Goal: Task Accomplishment & Management: Manage account settings

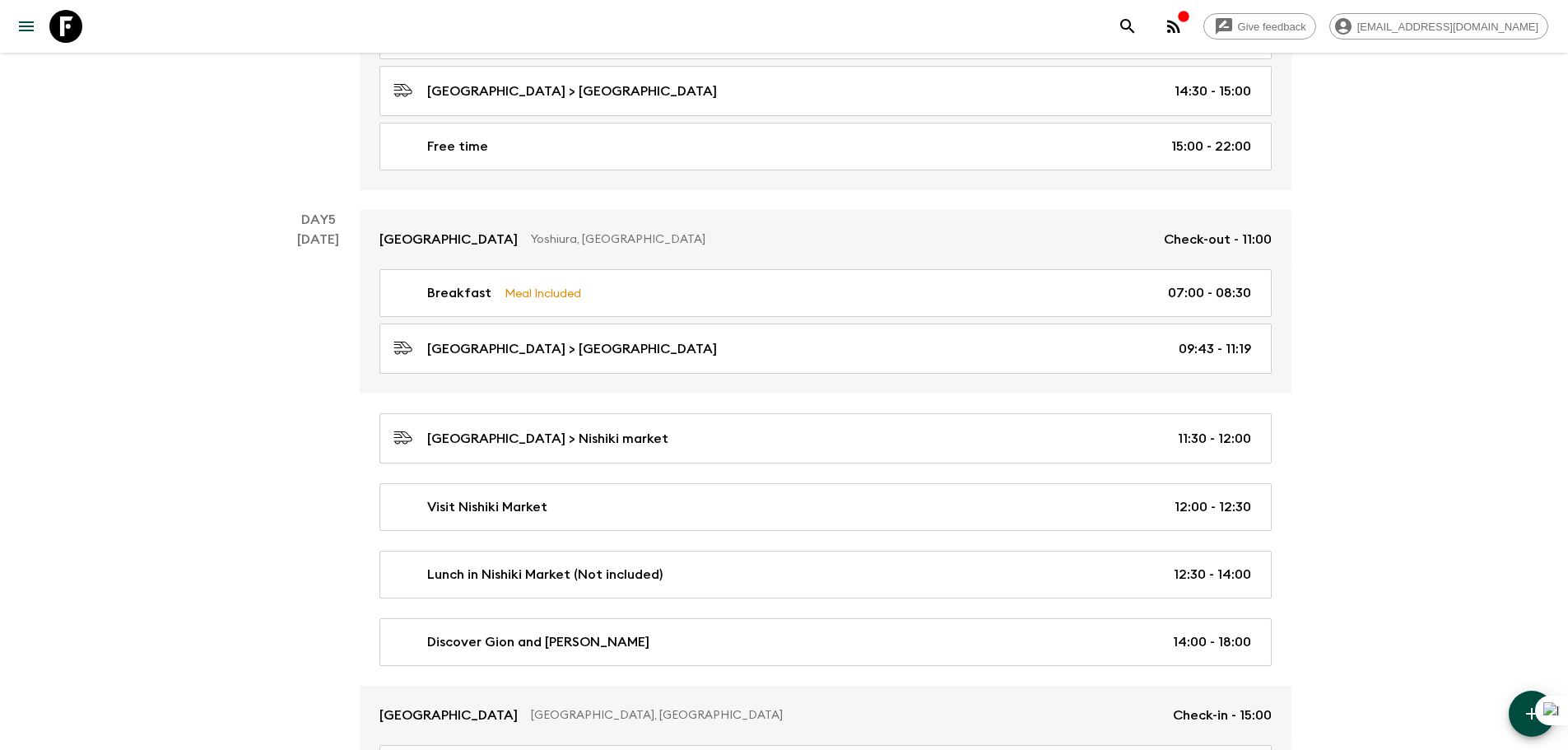
scroll to position [1840, 0]
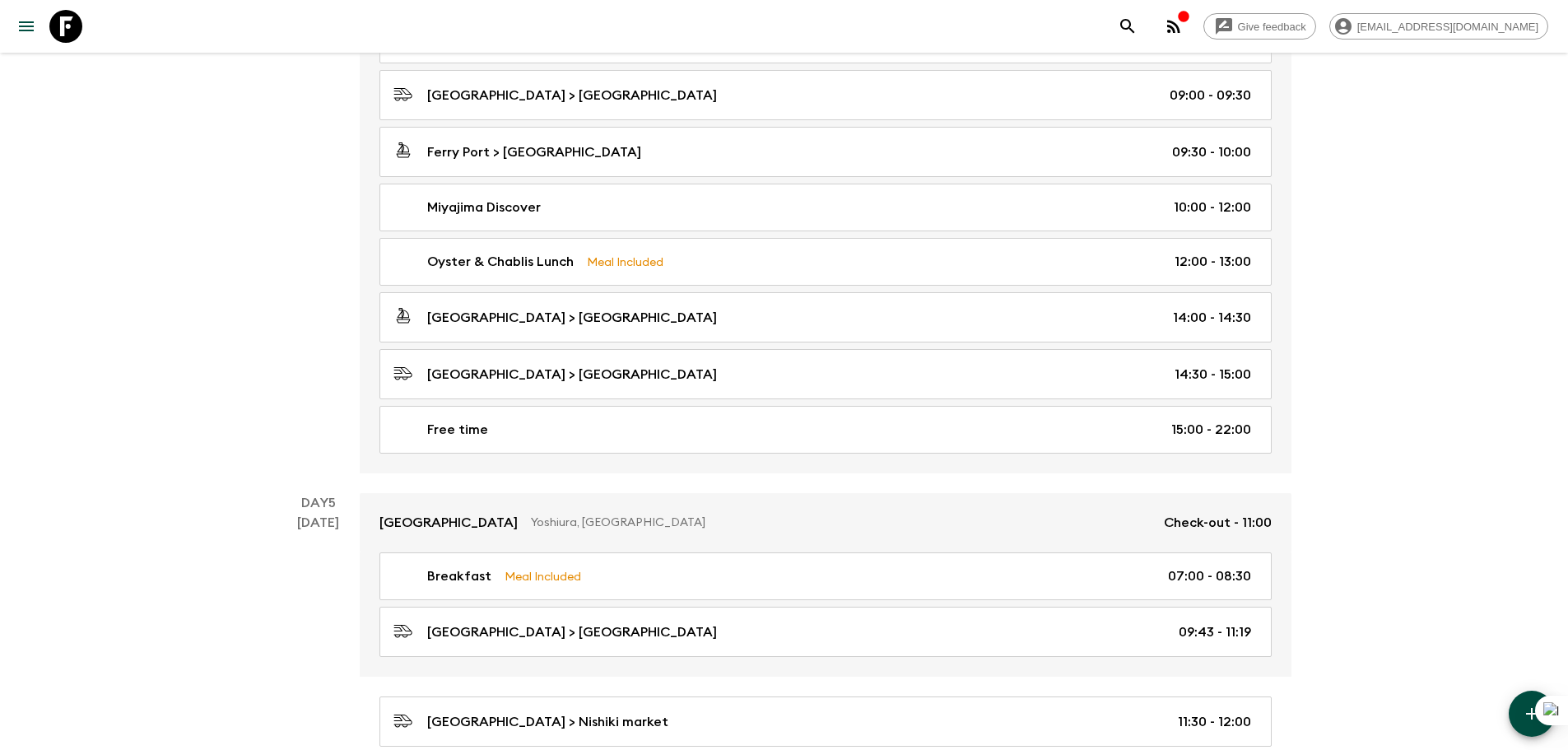
click at [74, 30] on icon at bounding box center [66, 26] width 33 height 33
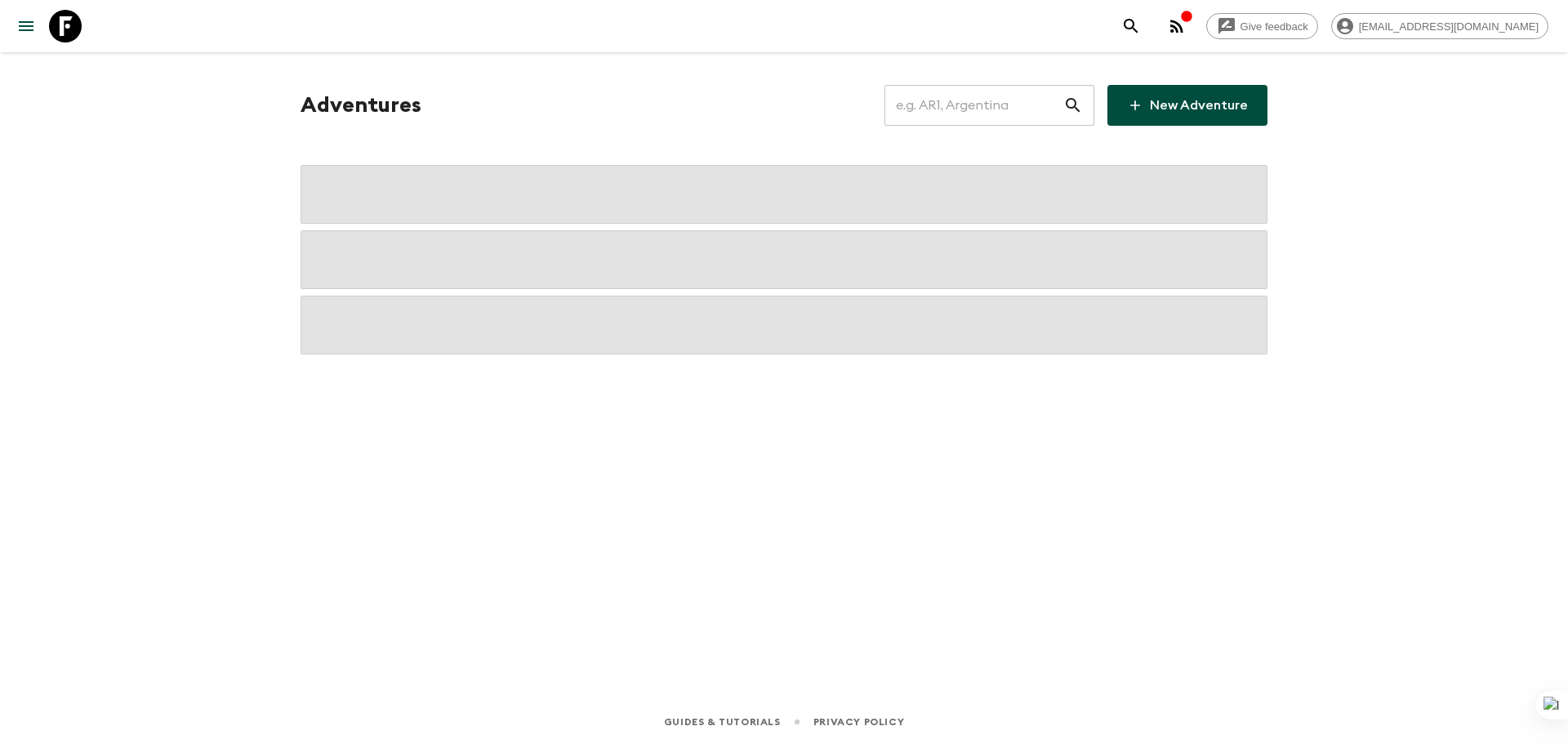
click at [960, 110] on input "text" at bounding box center [975, 105] width 179 height 46
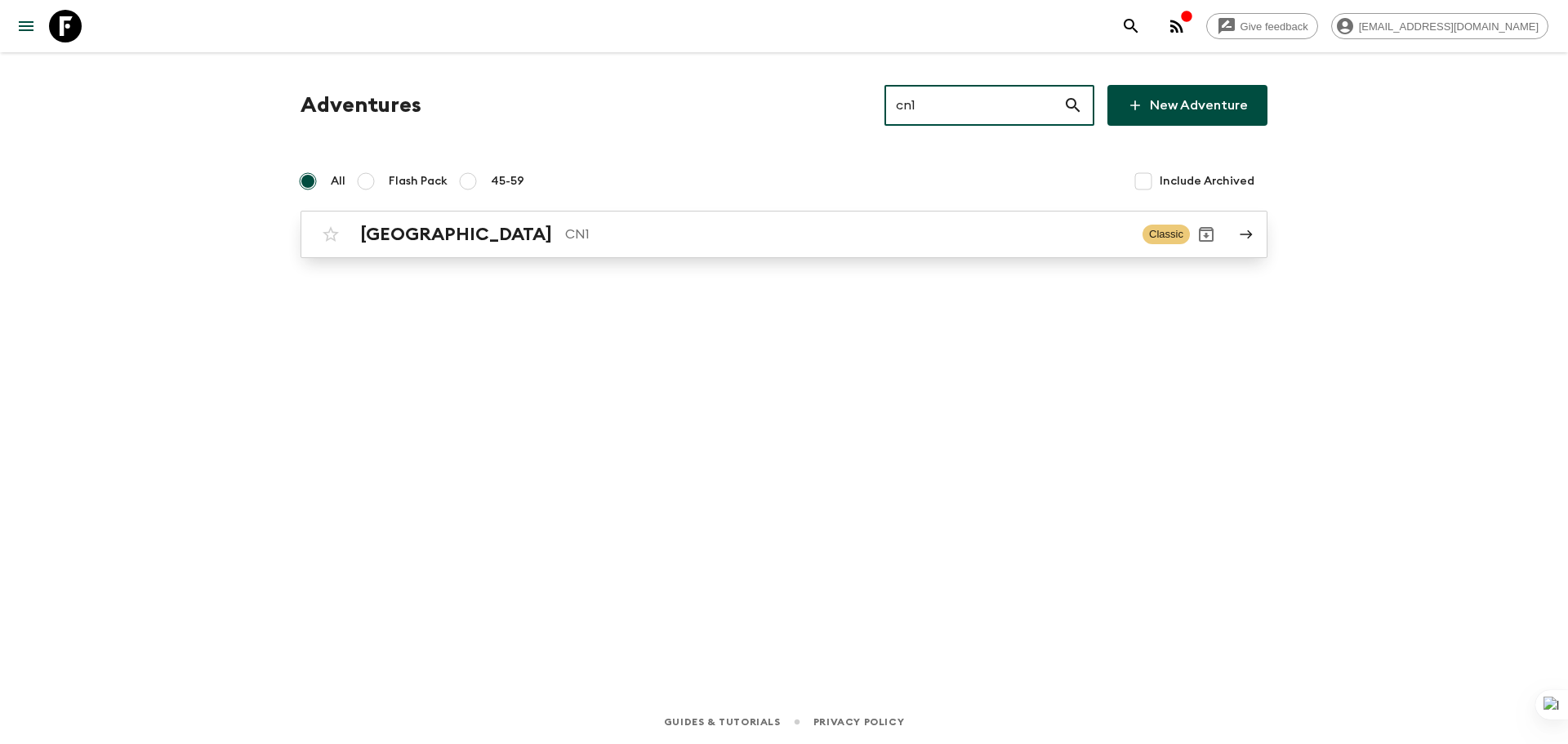
type input "cn1"
click at [869, 226] on p "CN1" at bounding box center [848, 235] width 565 height 20
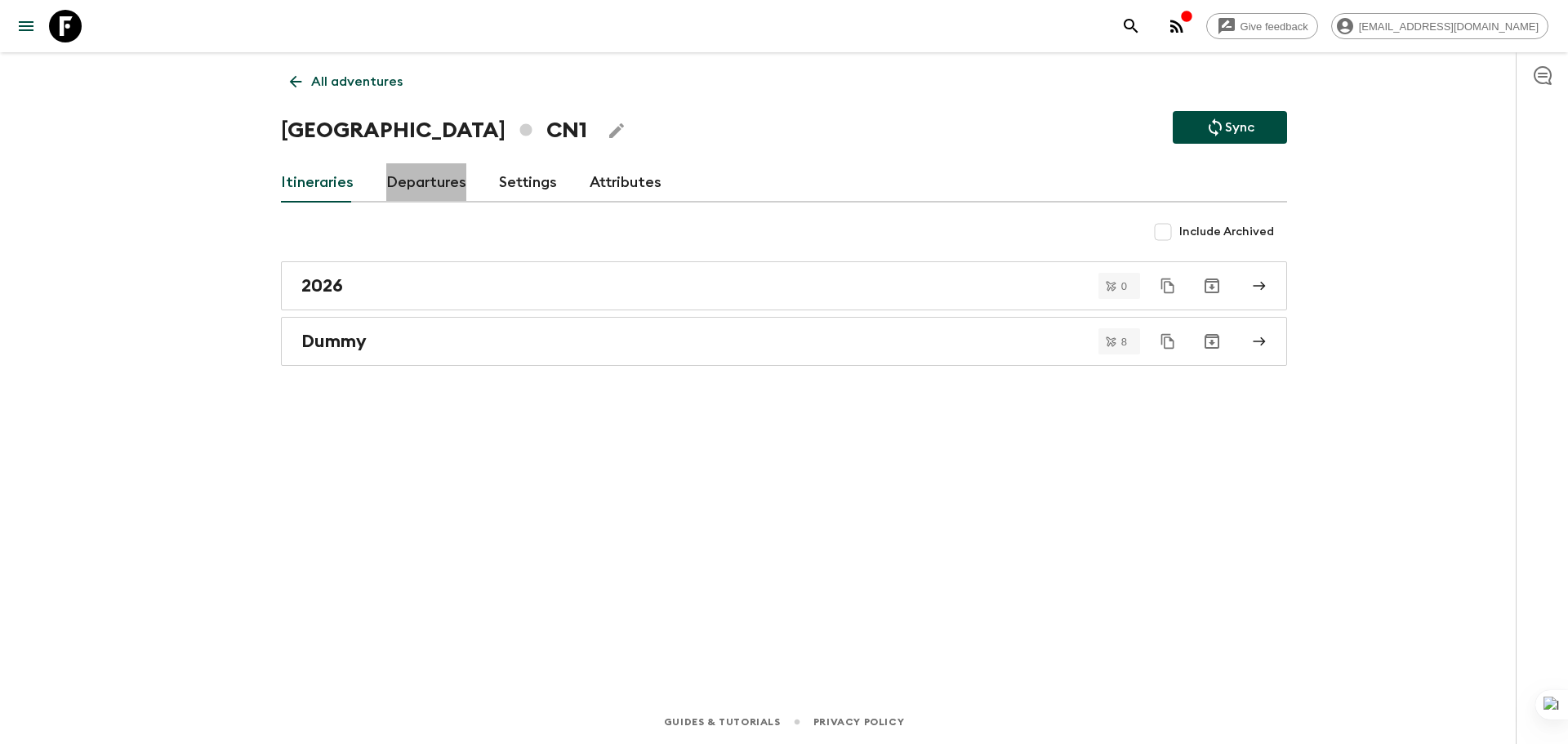
click at [437, 183] on link "Departures" at bounding box center [426, 183] width 80 height 39
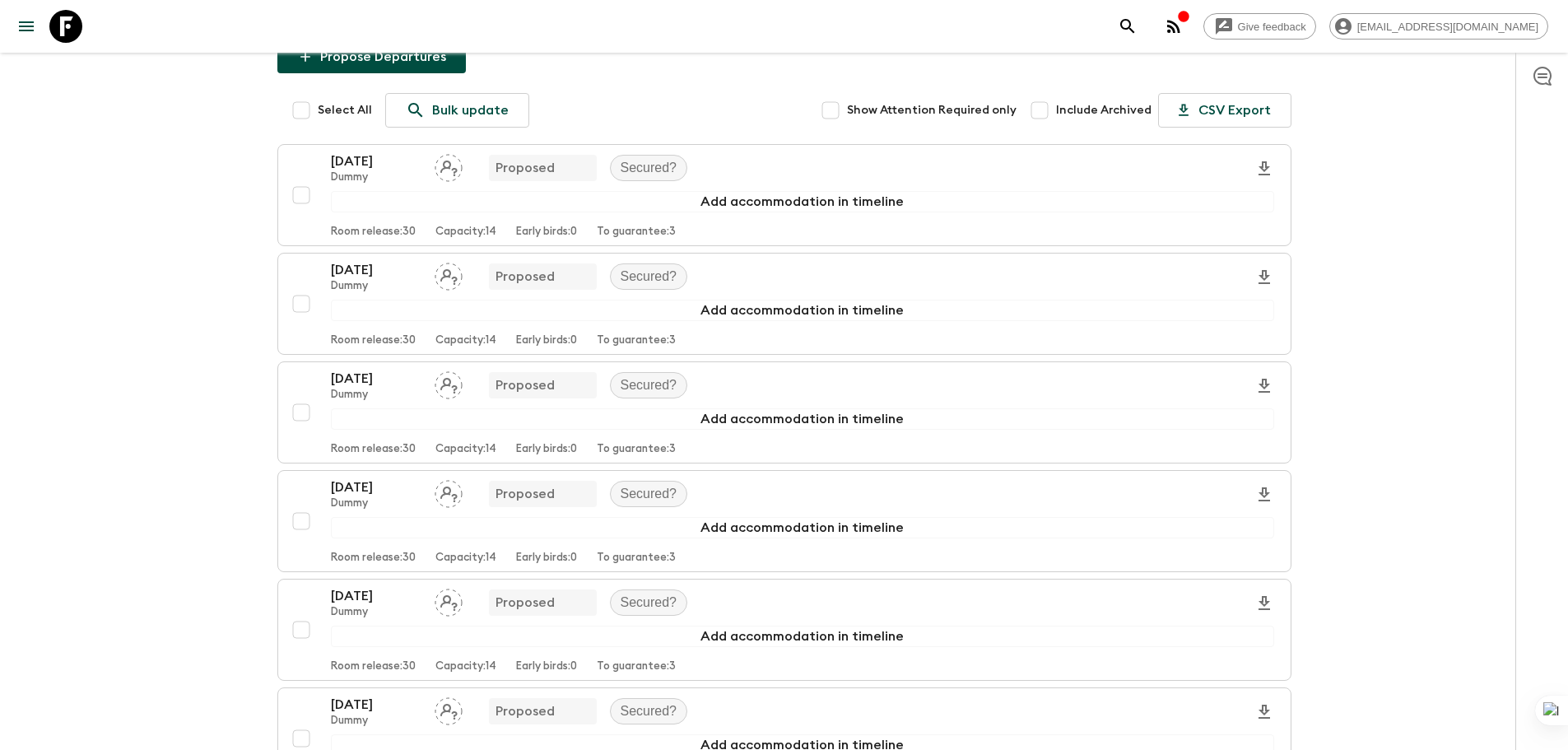
scroll to position [164, 0]
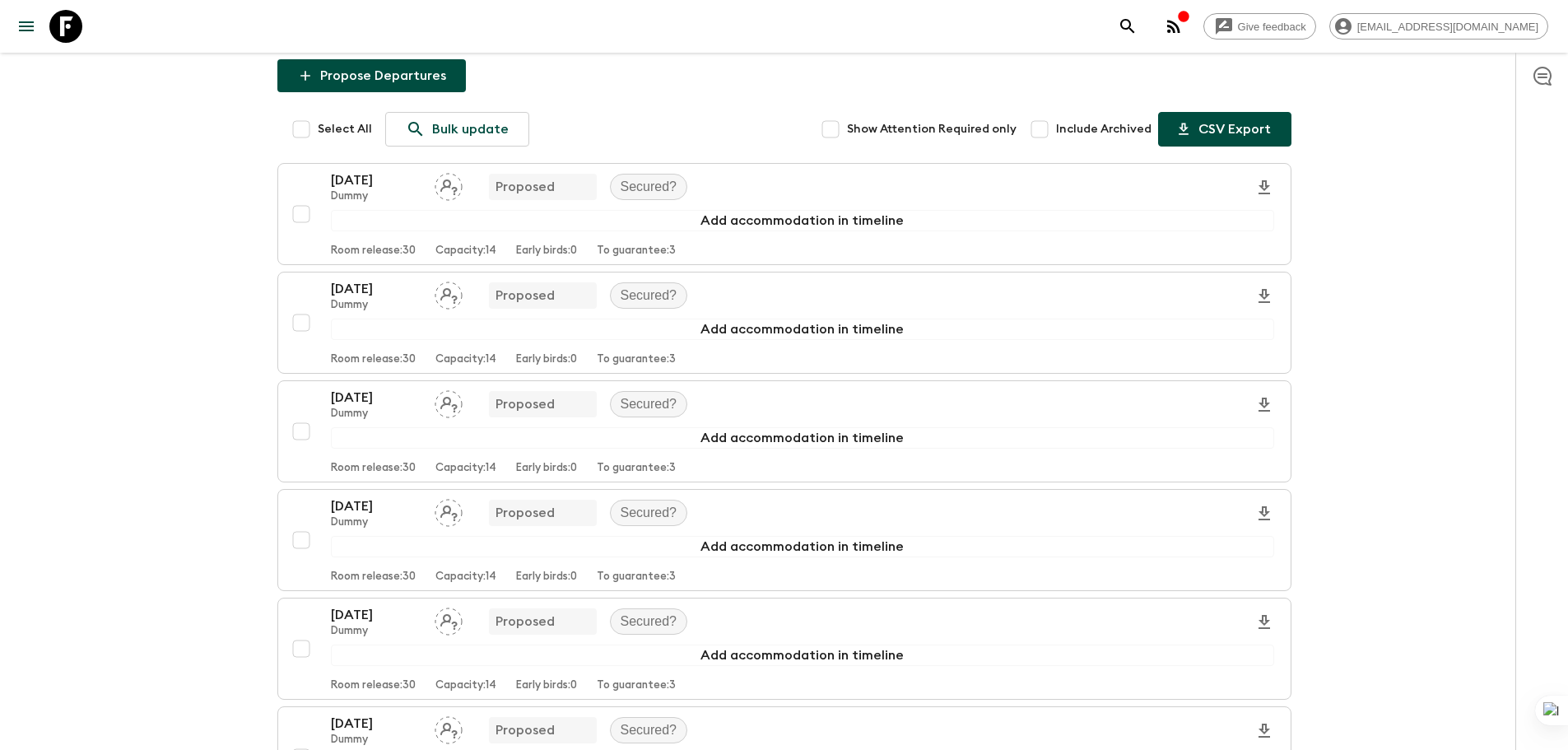
click at [1255, 131] on button "CSV Export" at bounding box center [1225, 129] width 134 height 34
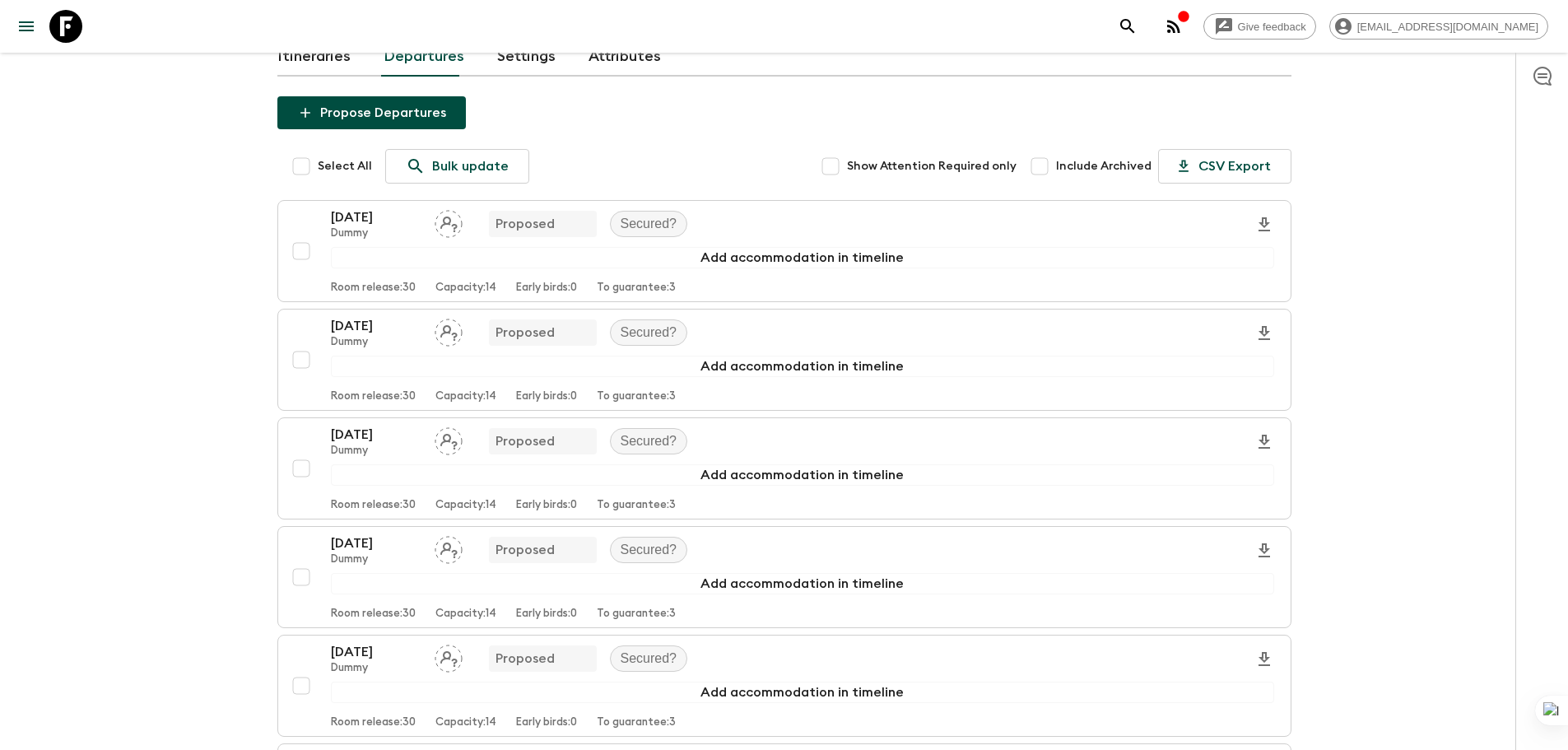
scroll to position [0, 0]
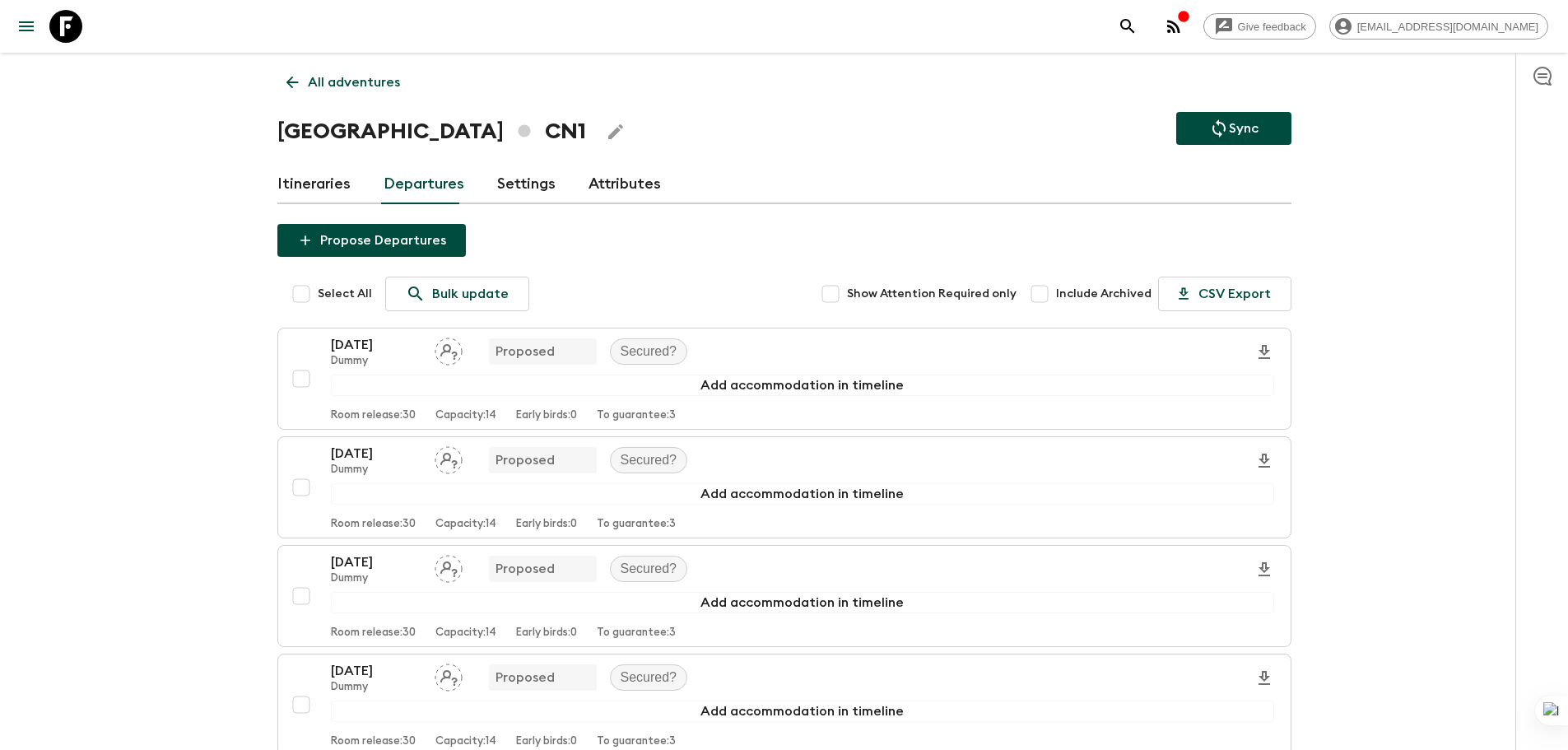
drag, startPoint x: 1535, startPoint y: 2, endPoint x: 734, endPoint y: 241, distance: 835.9
click at [734, 241] on div "Propose Departures Select All Bulk update Show Attention Required only Include …" at bounding box center [784, 727] width 1014 height 1006
drag, startPoint x: 1540, startPoint y: 0, endPoint x: 1135, endPoint y: 87, distance: 414.2
click at [1124, 108] on div "All adventures China CN1 Sync Itineraries Departures Settings Attributes Propos…" at bounding box center [784, 651] width 1053 height 1197
click at [70, 27] on icon at bounding box center [66, 26] width 33 height 33
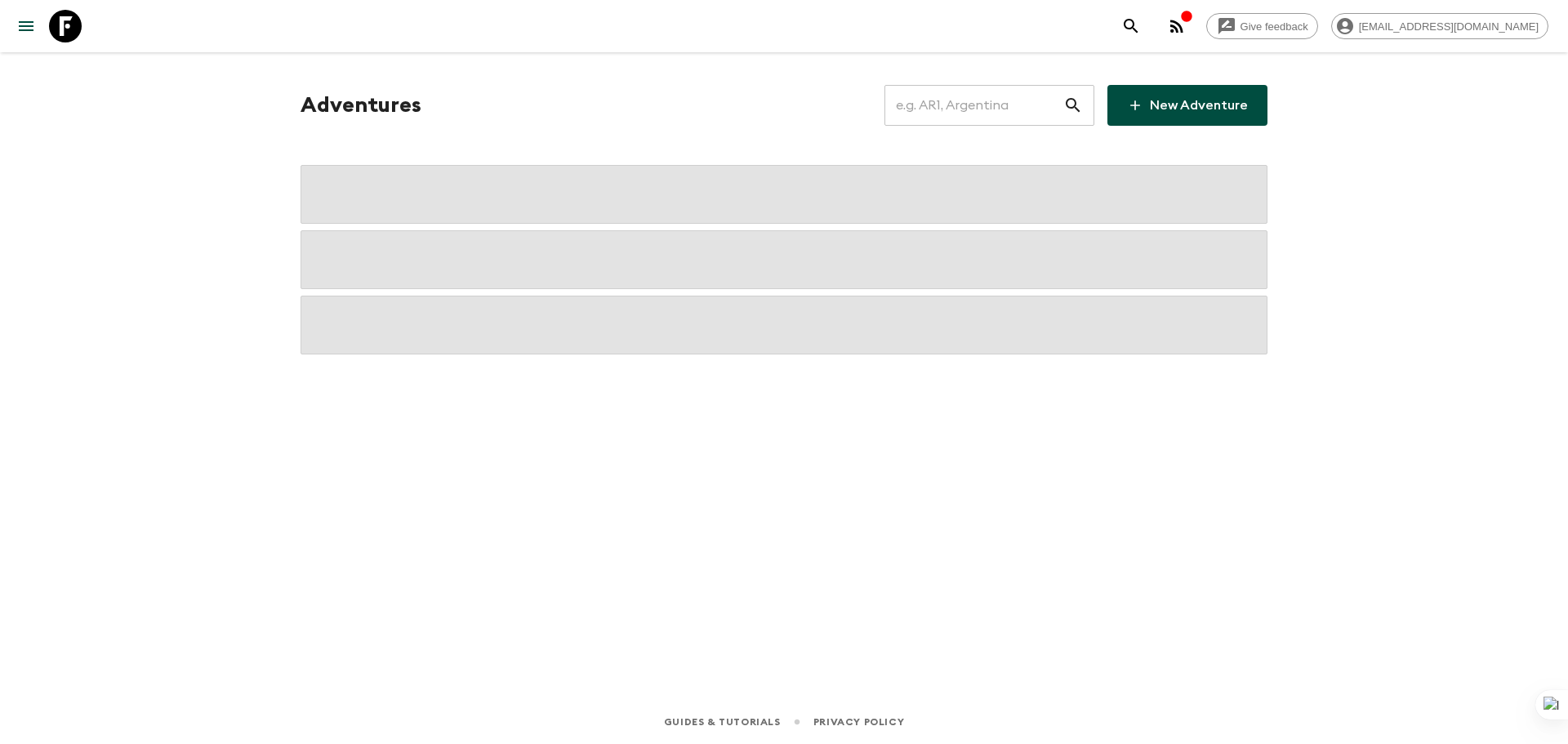
click at [993, 112] on input "text" at bounding box center [975, 105] width 179 height 46
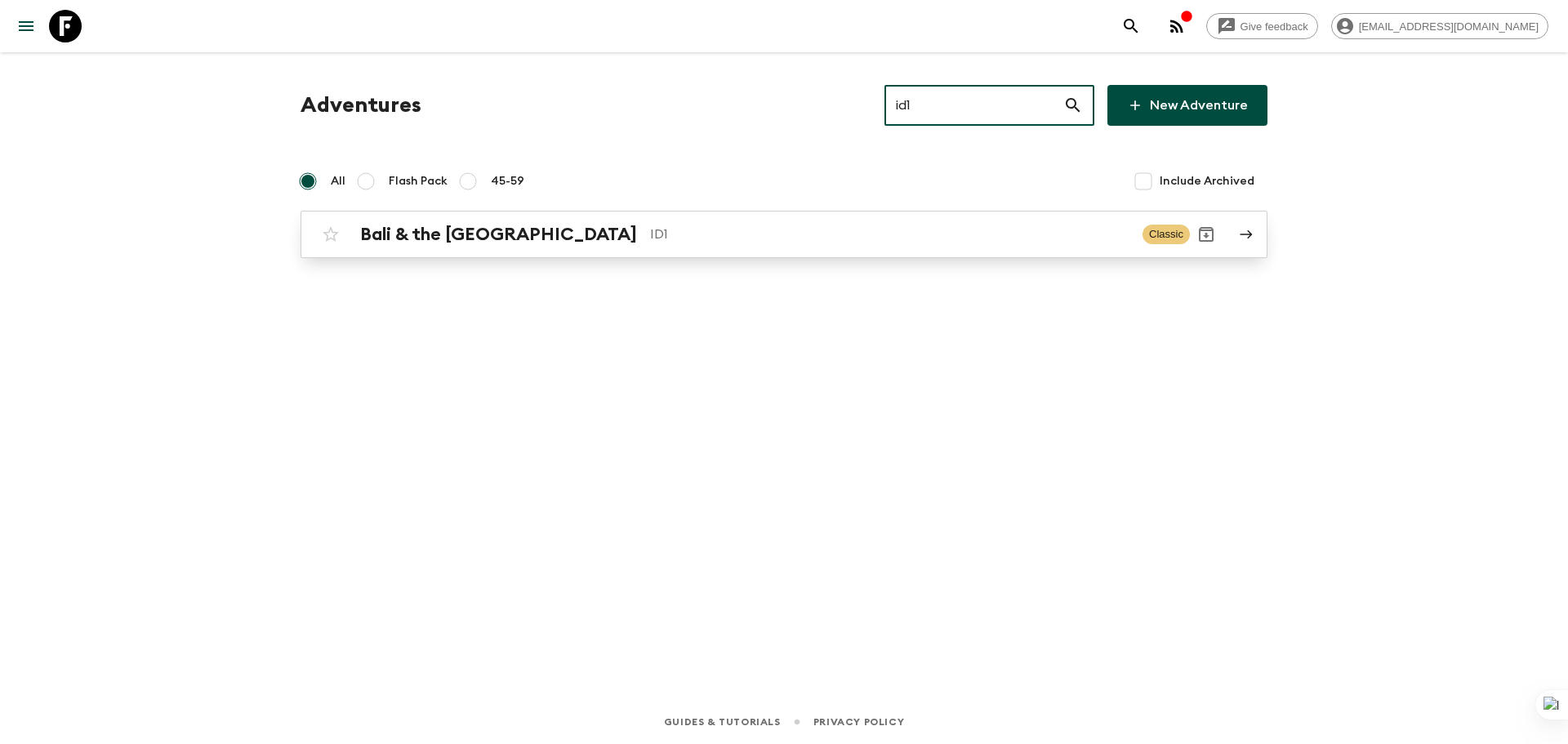
type input "id1"
click at [974, 218] on div "Bali & the [GEOGRAPHIC_DATA] ID1 Classic" at bounding box center [752, 234] width 876 height 32
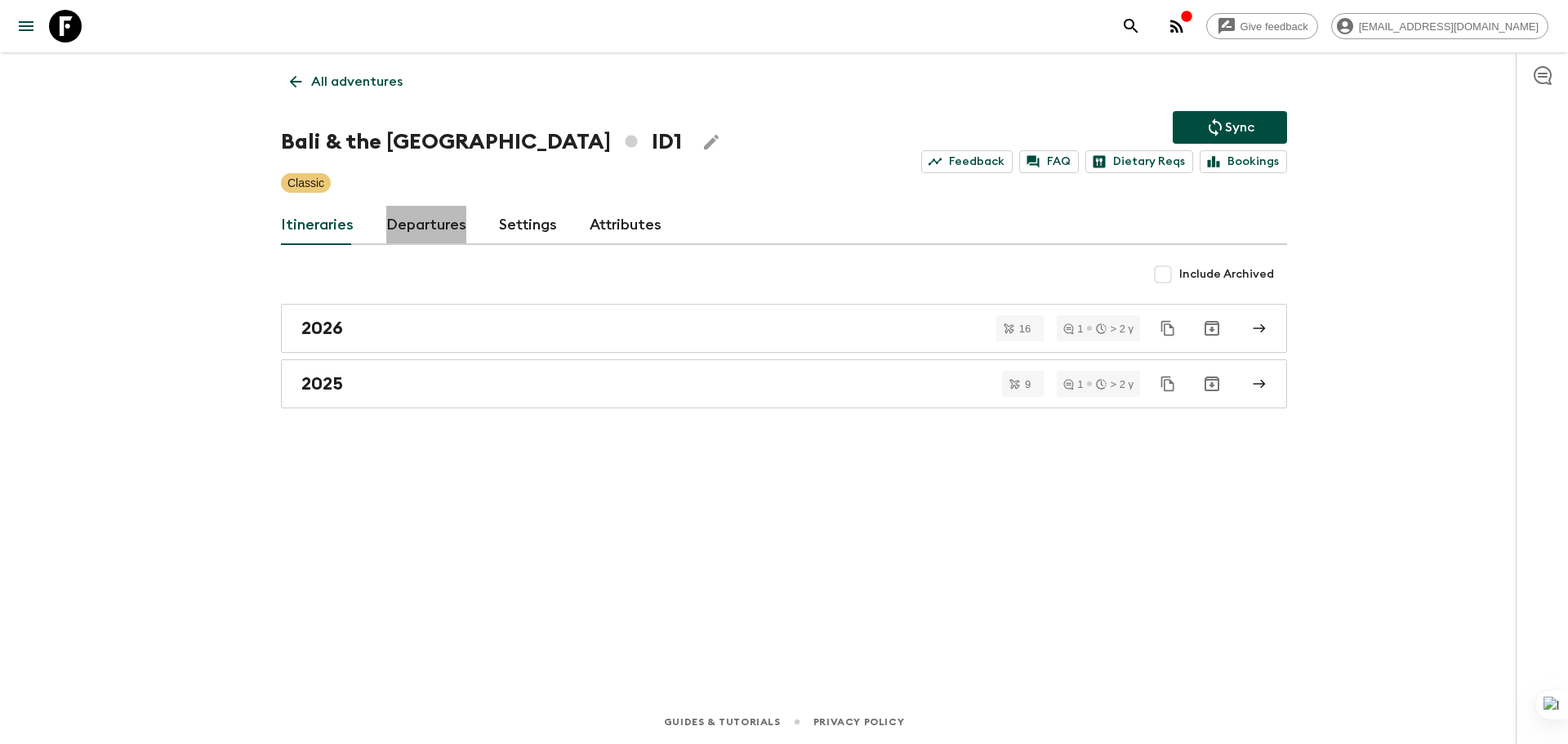
click at [432, 227] on link "Departures" at bounding box center [426, 226] width 80 height 39
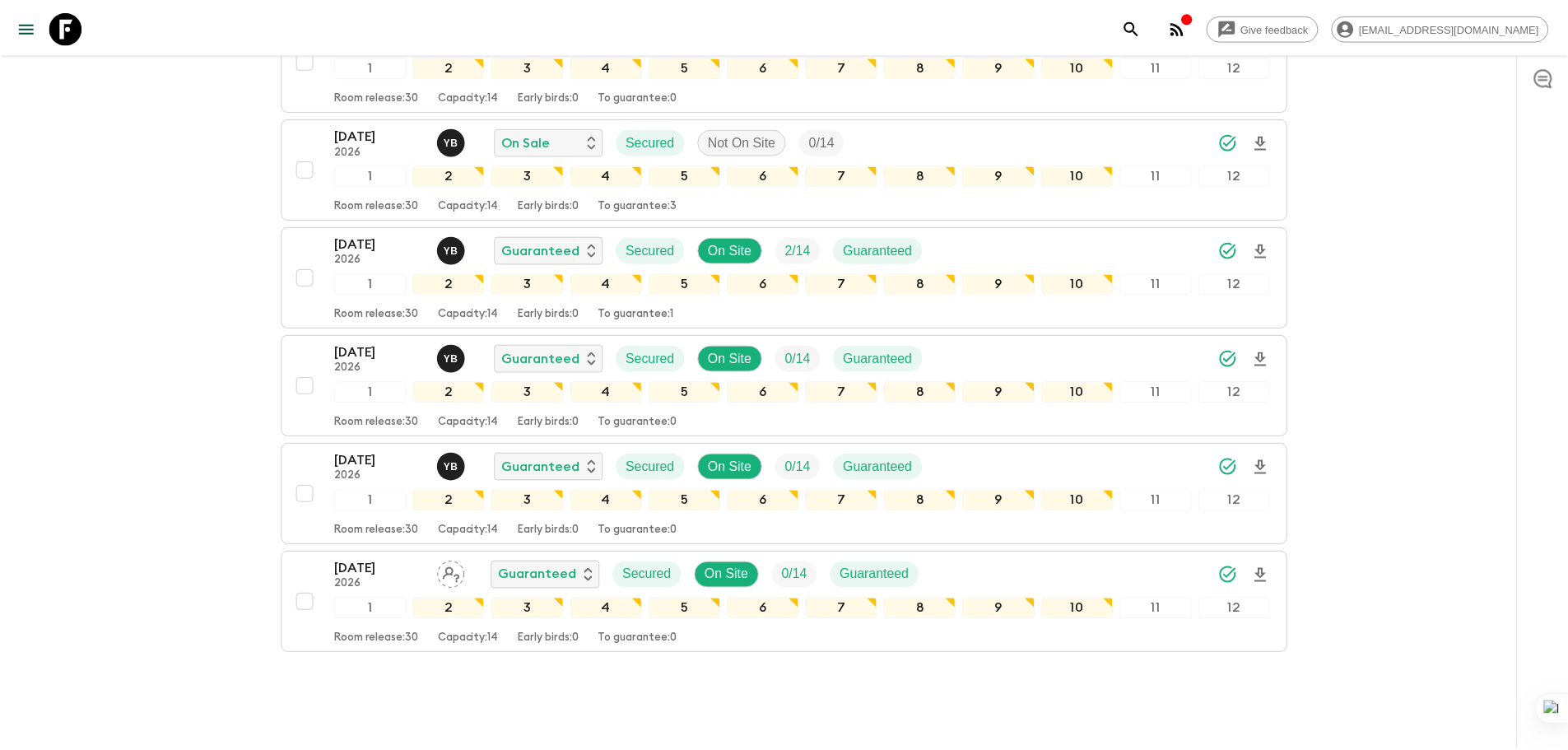
scroll to position [2398, 0]
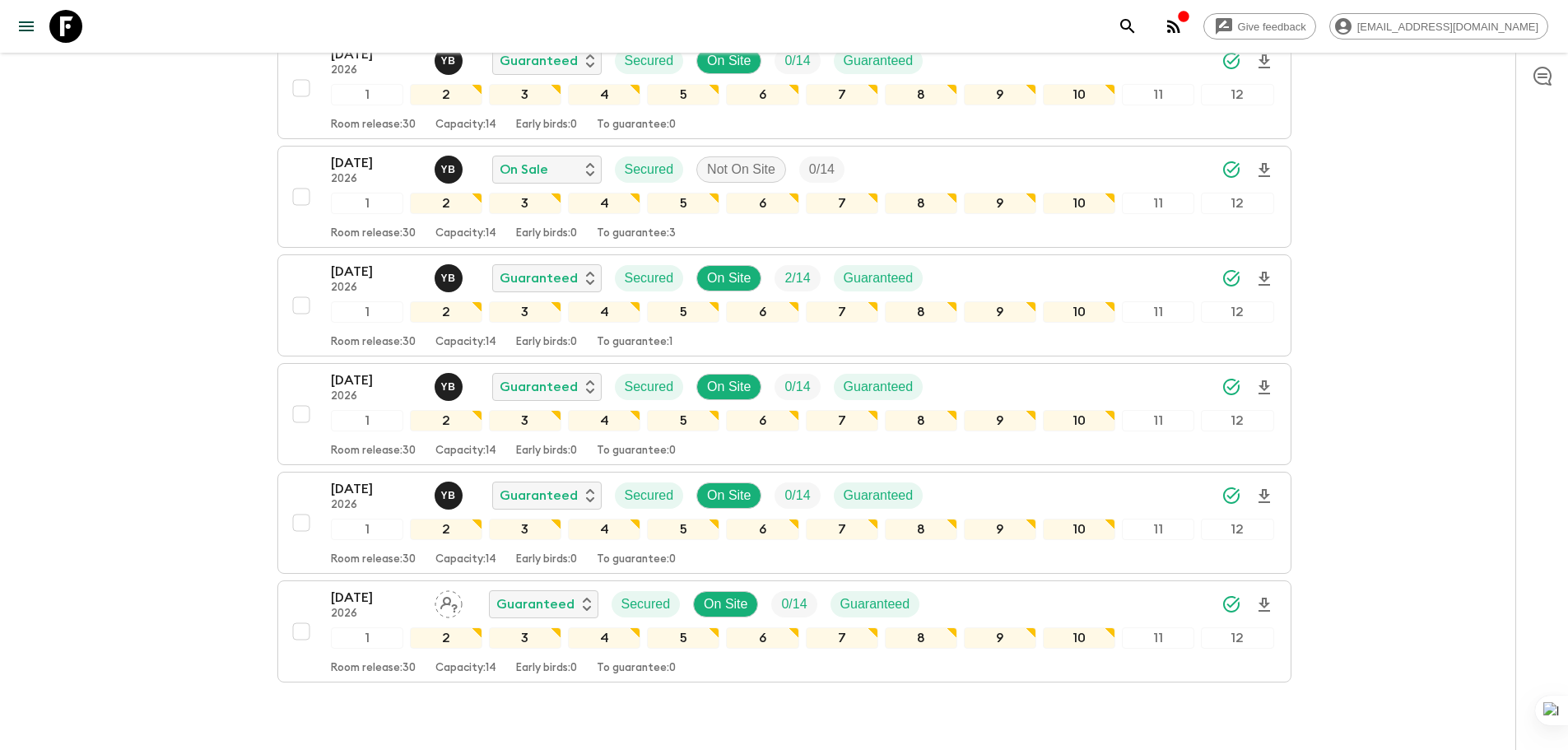
click at [72, 23] on icon at bounding box center [66, 26] width 33 height 33
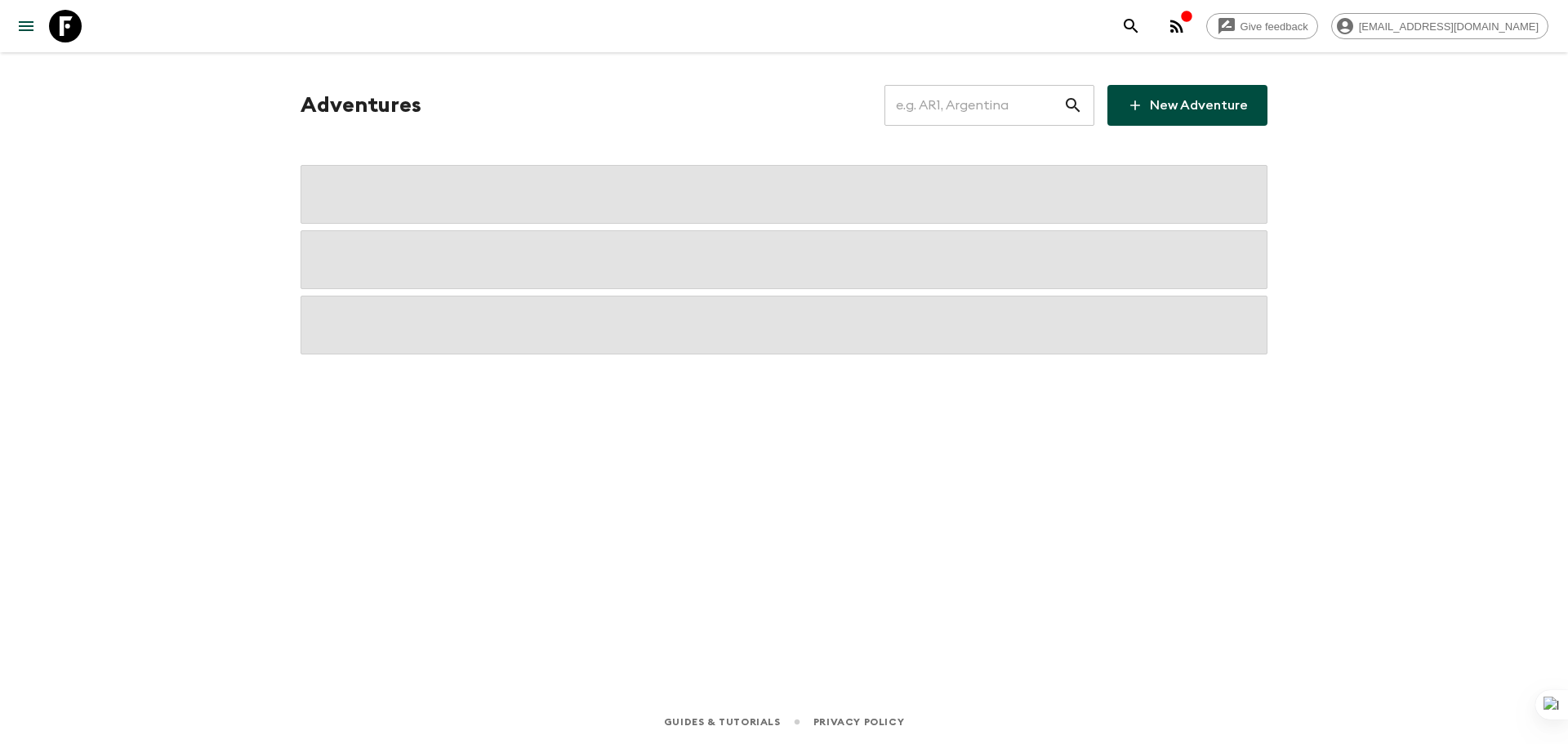
click at [979, 99] on input "text" at bounding box center [975, 105] width 179 height 46
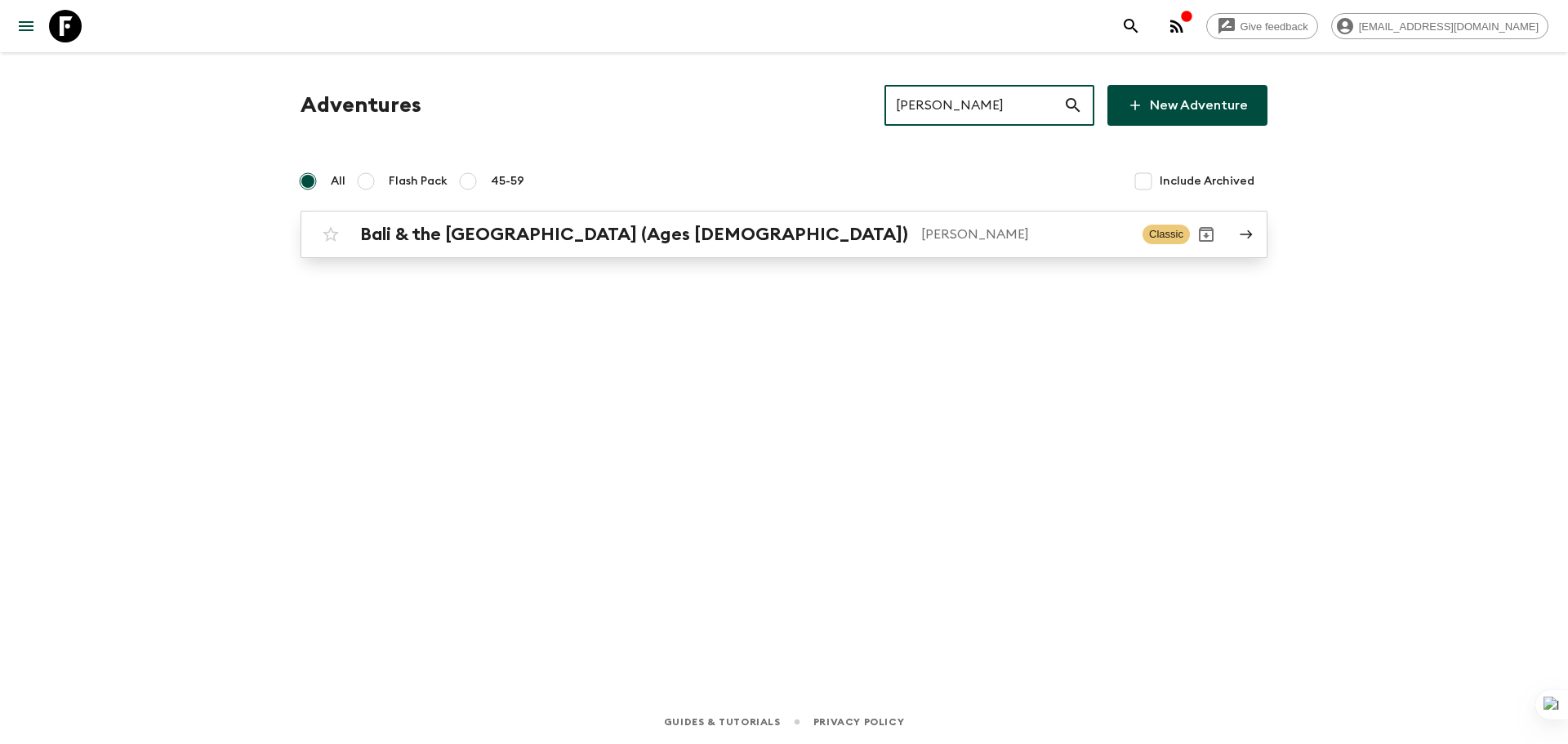
type input "[PERSON_NAME]"
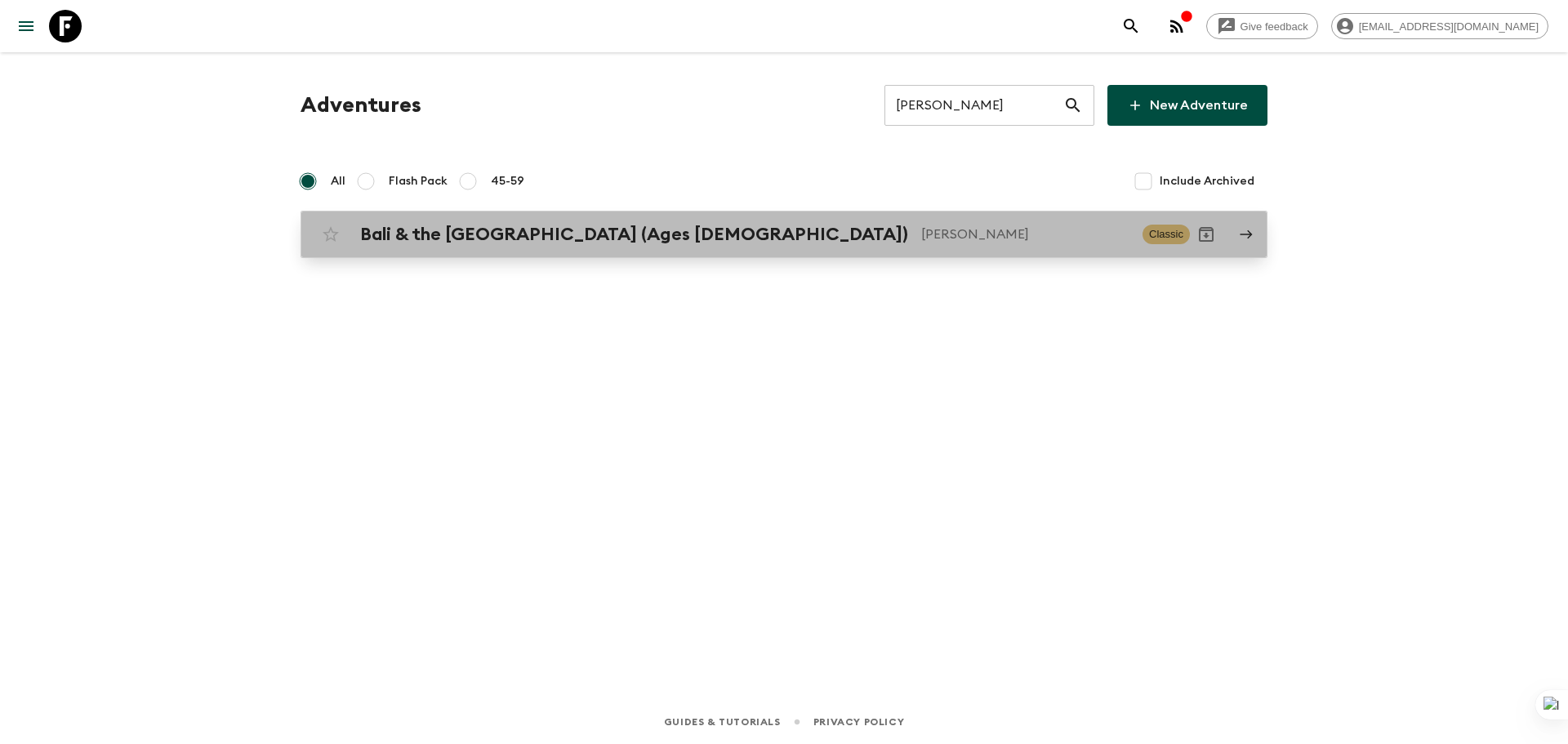
click at [844, 246] on div "Bali & the [GEOGRAPHIC_DATA] (Ages [DEMOGRAPHIC_DATA]) [PERSON_NAME] Classic" at bounding box center [752, 234] width 876 height 32
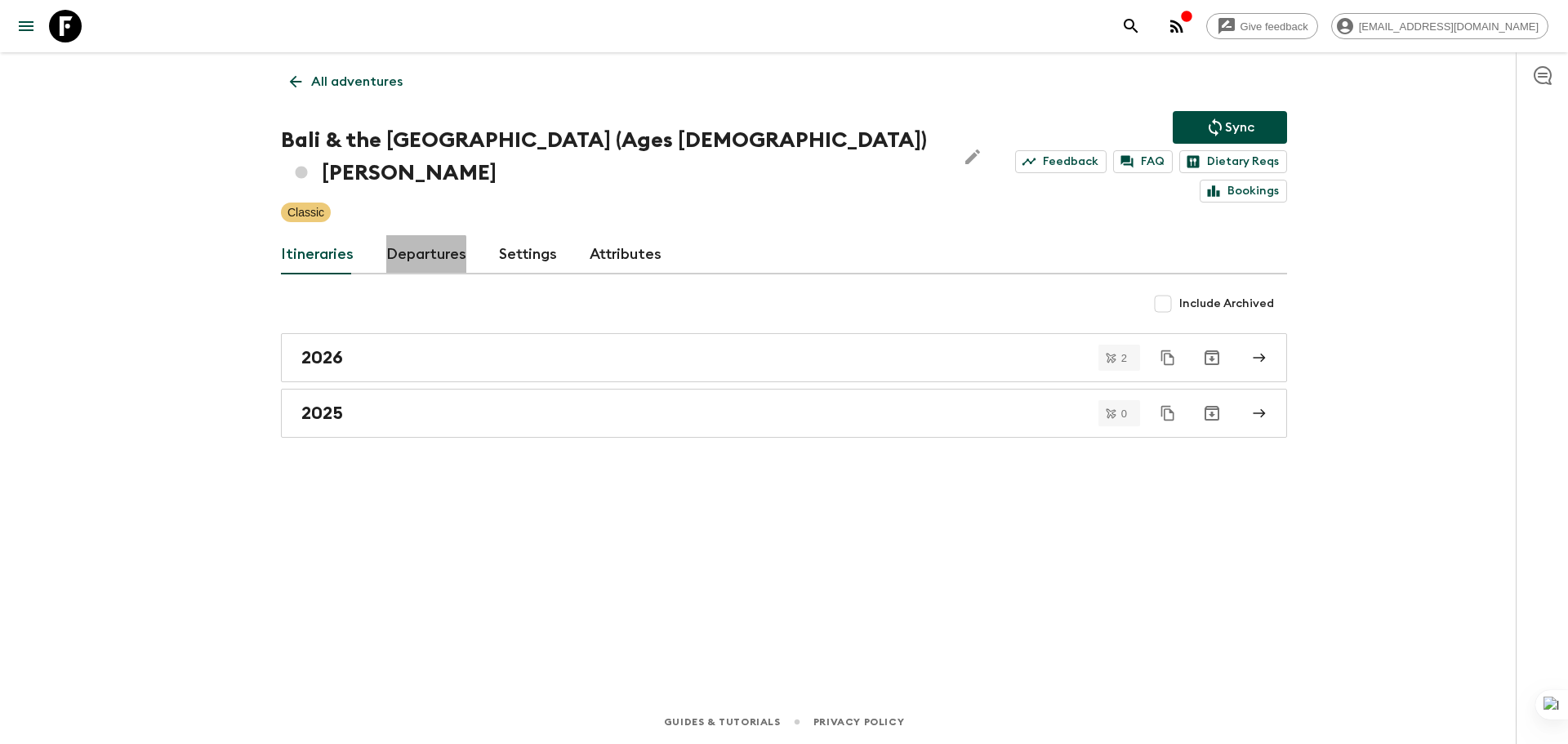
click at [413, 235] on link "Departures" at bounding box center [426, 255] width 80 height 39
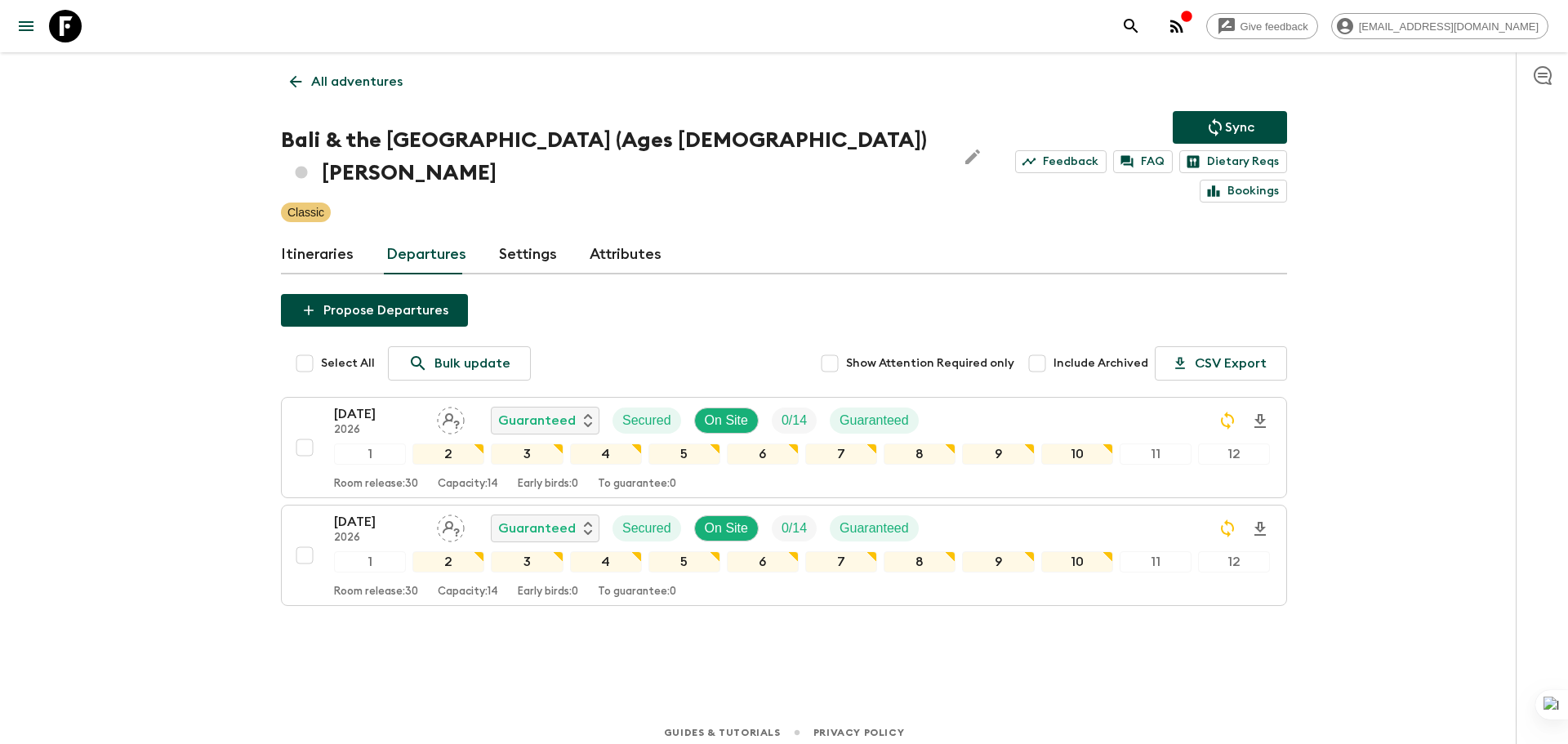
click at [296, 78] on icon at bounding box center [296, 82] width 18 height 18
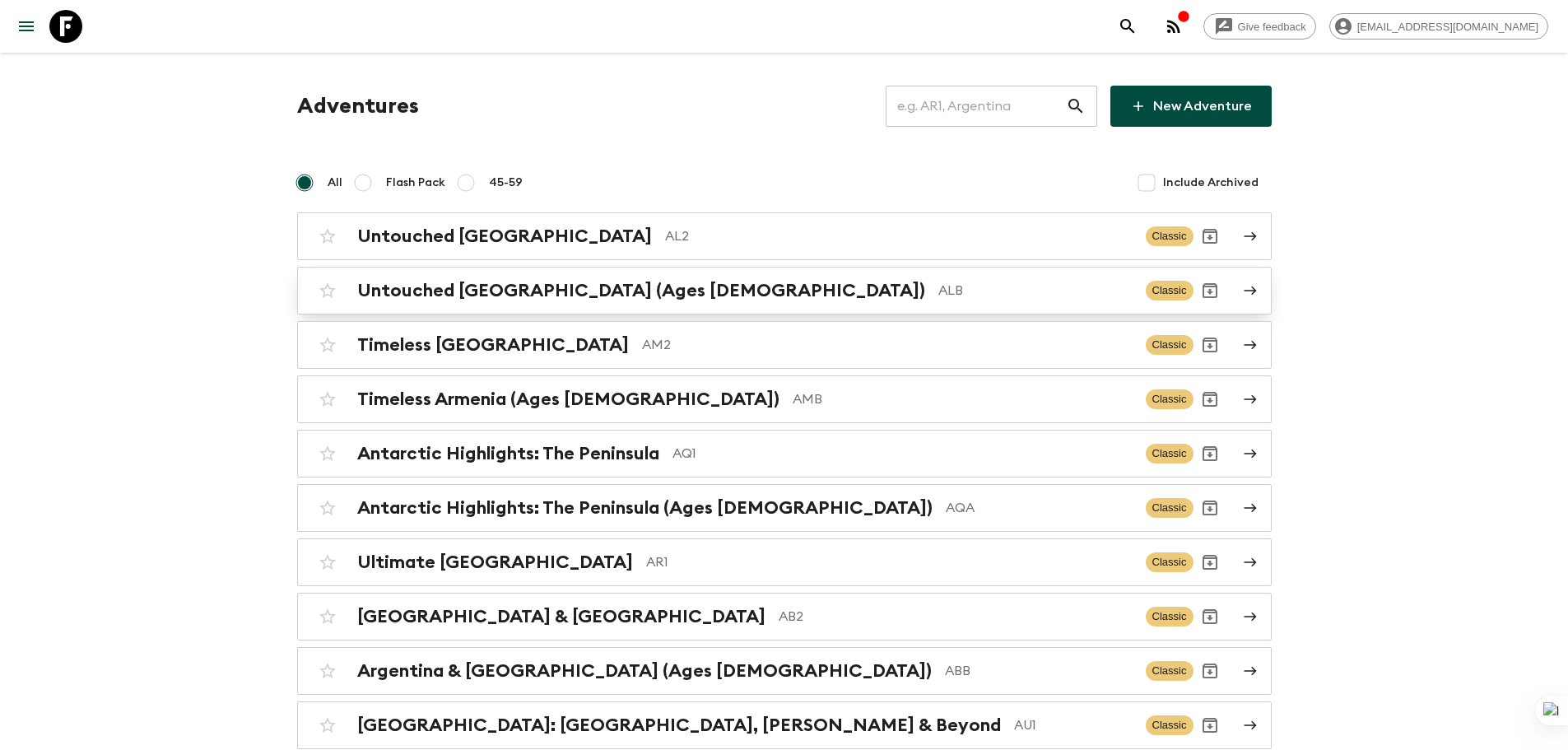
scroll to position [82, 0]
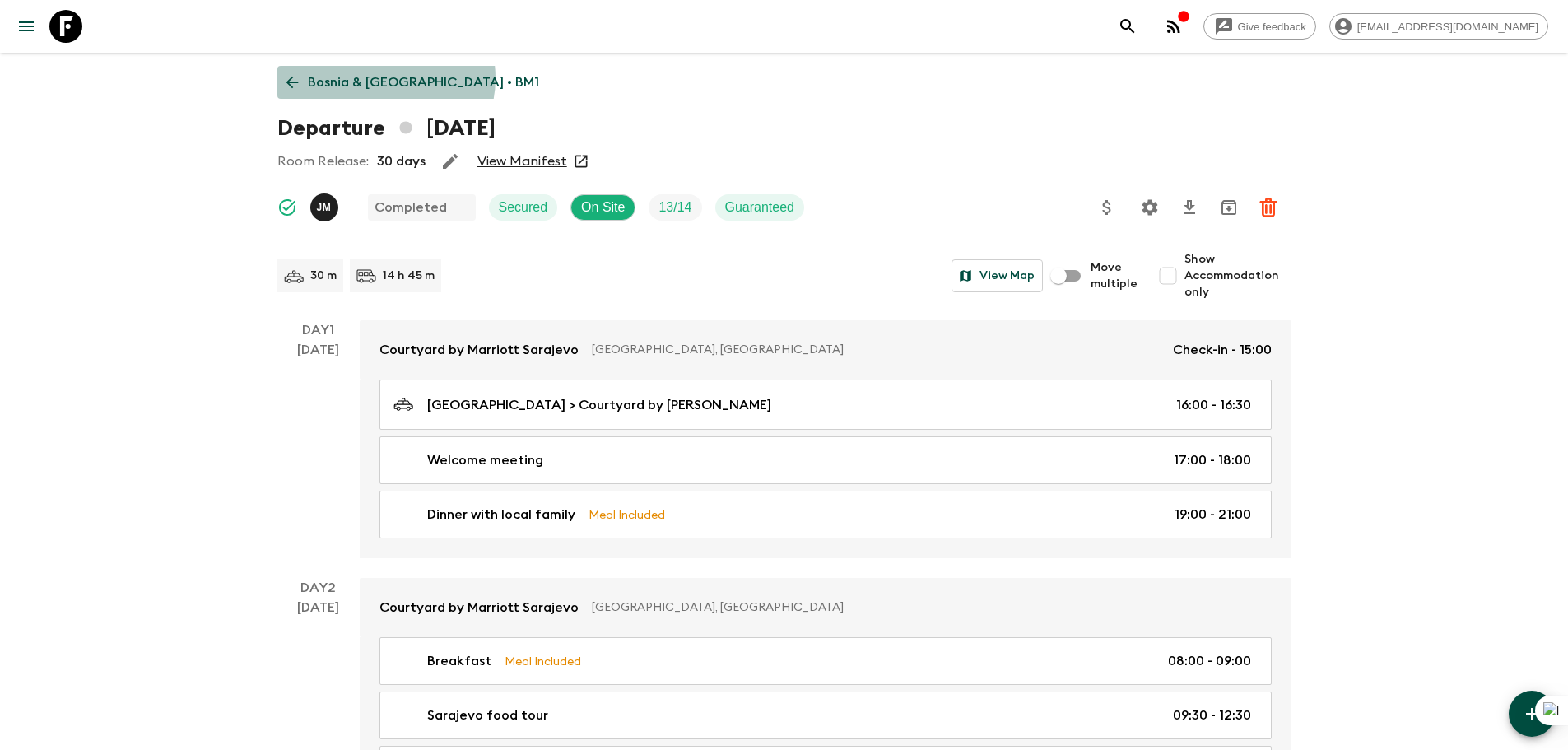
click at [384, 79] on p "Bosnia & [GEOGRAPHIC_DATA] • BM1" at bounding box center [424, 82] width 231 height 20
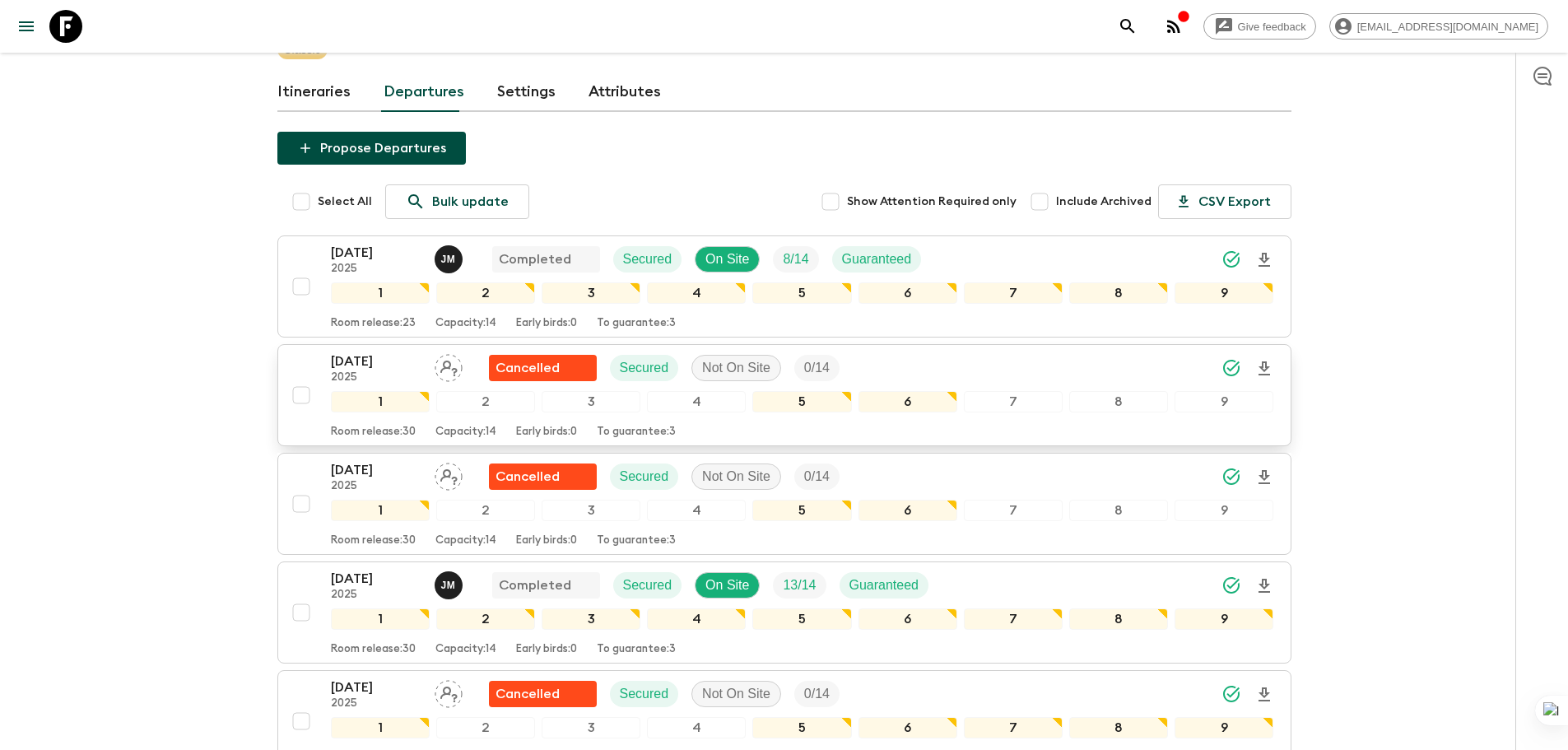
scroll to position [164, 0]
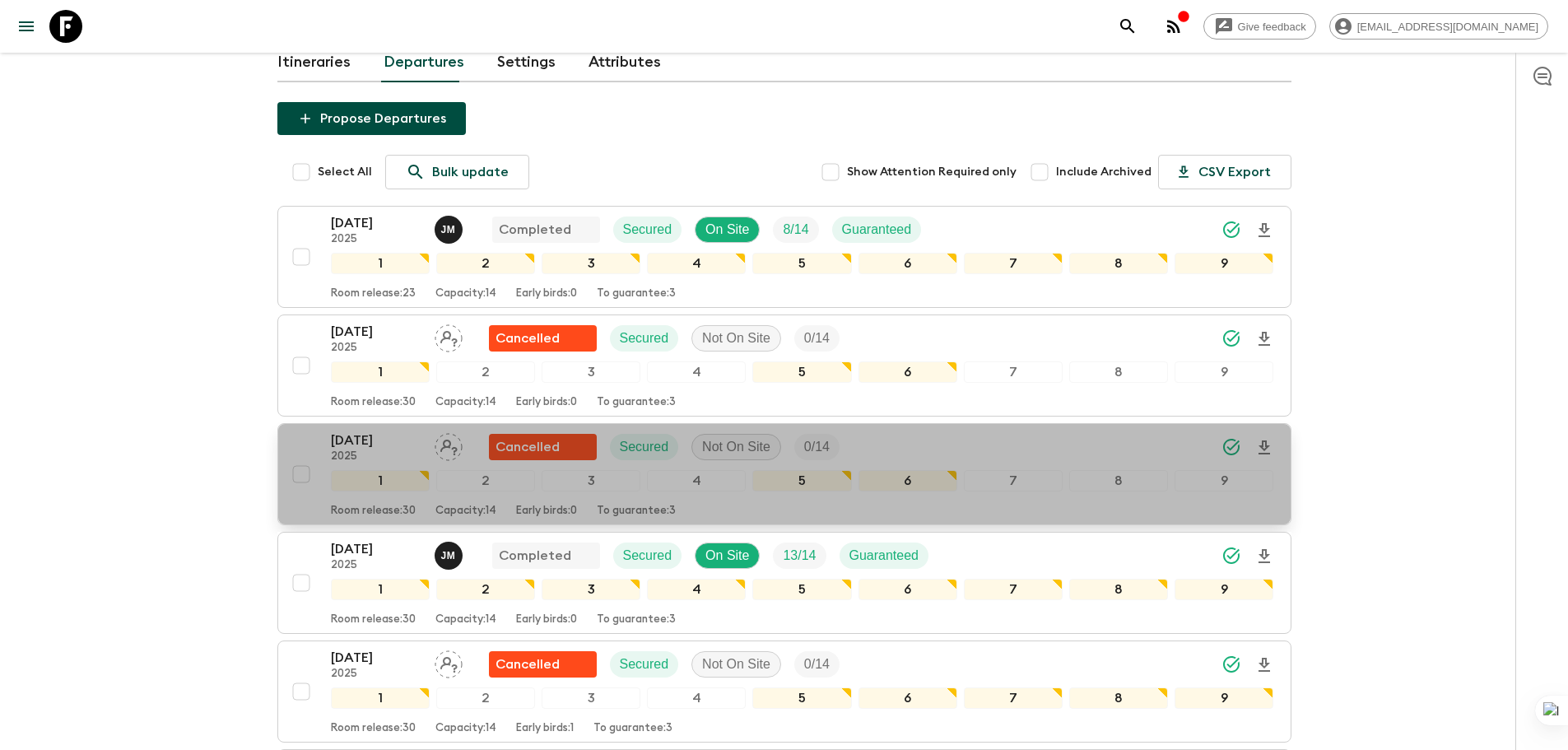
click at [310, 441] on div "[DATE] 2025 Cancelled Secured Not On Site 0 / 14 1 2 3 4 5 6 7 8 9 Room release…" at bounding box center [779, 474] width 989 height 88
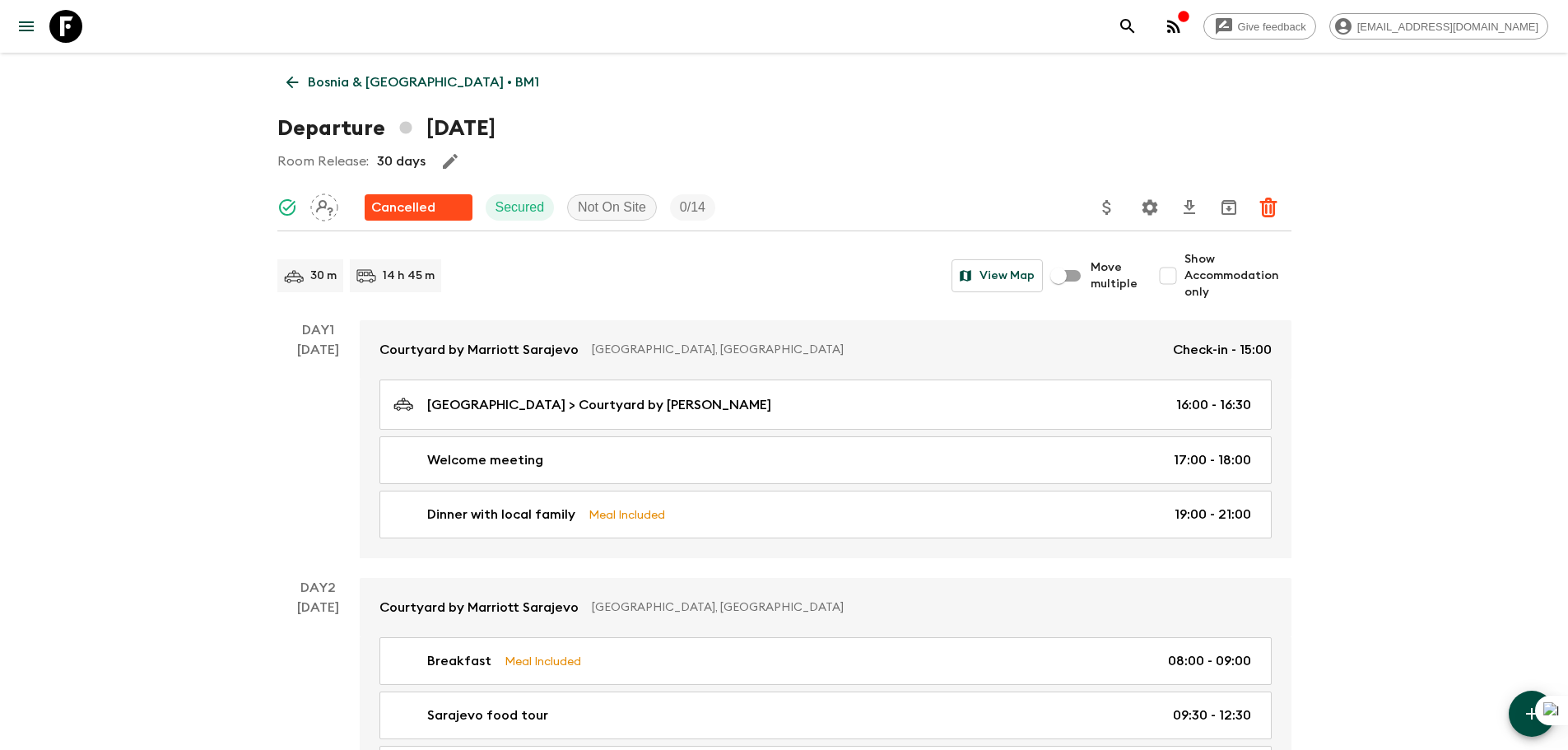
click at [330, 71] on link "Bosnia & [GEOGRAPHIC_DATA] • BM1" at bounding box center [413, 82] width 271 height 33
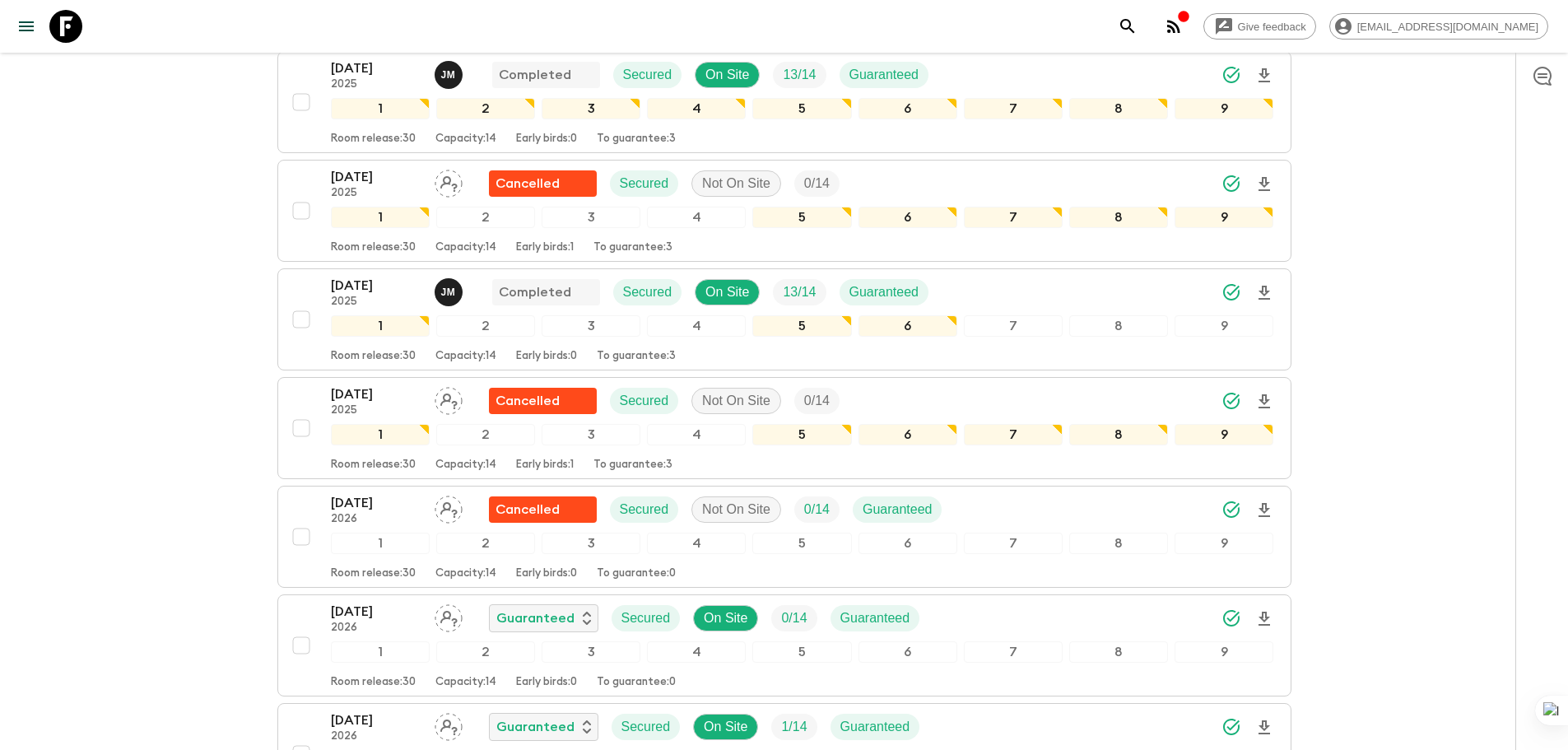
scroll to position [659, 0]
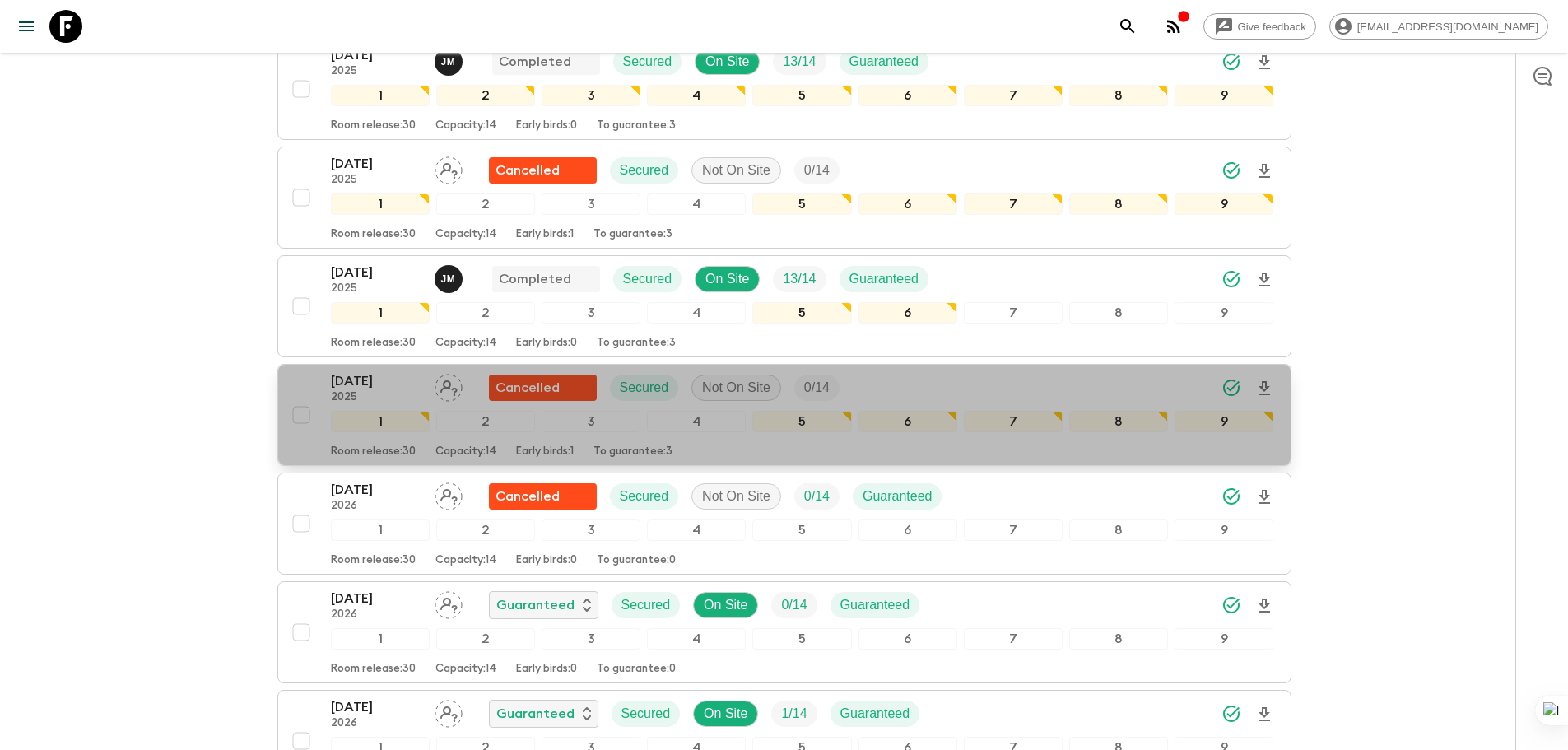
click at [382, 388] on p "[DATE]" at bounding box center [376, 381] width 90 height 20
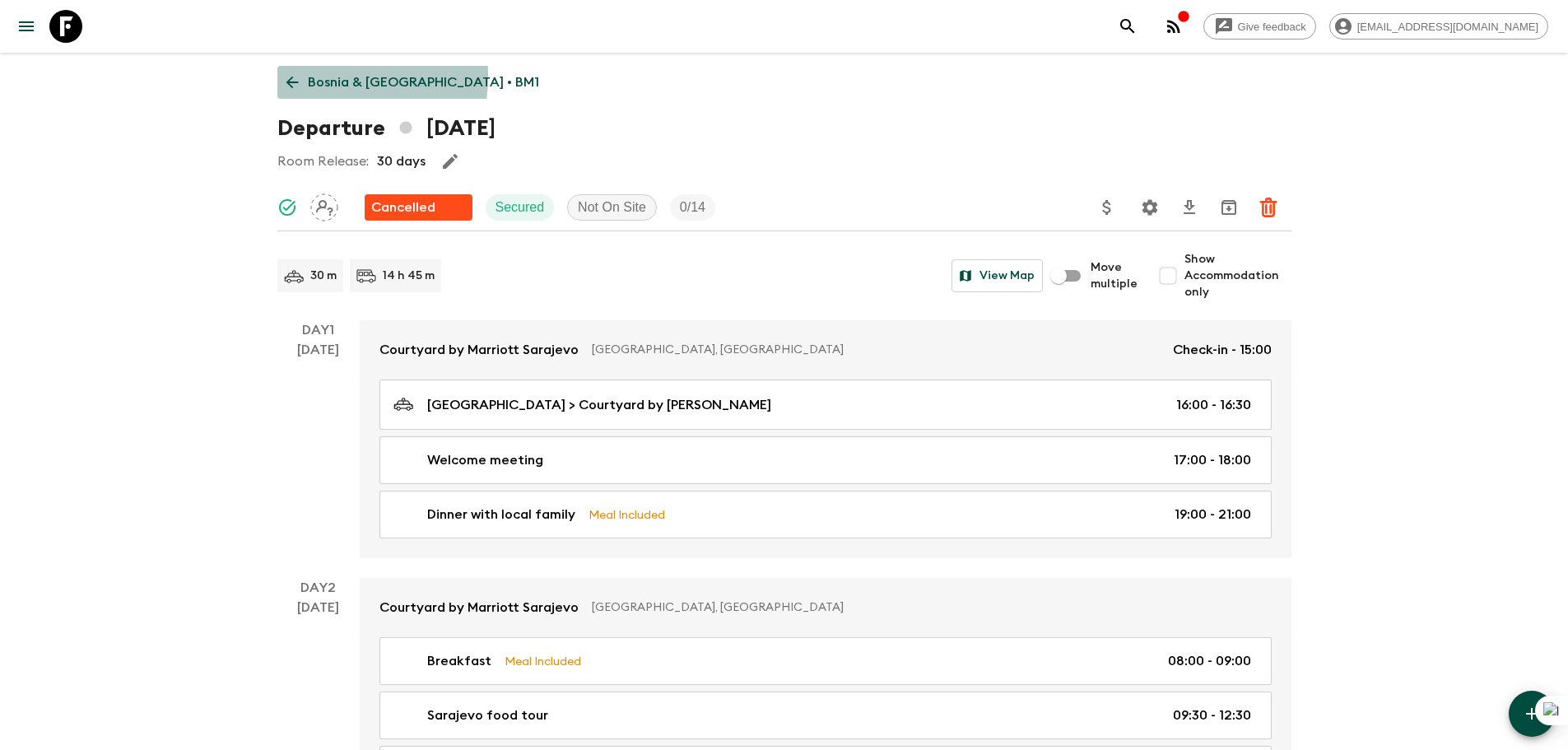
click at [299, 76] on icon at bounding box center [292, 82] width 18 height 18
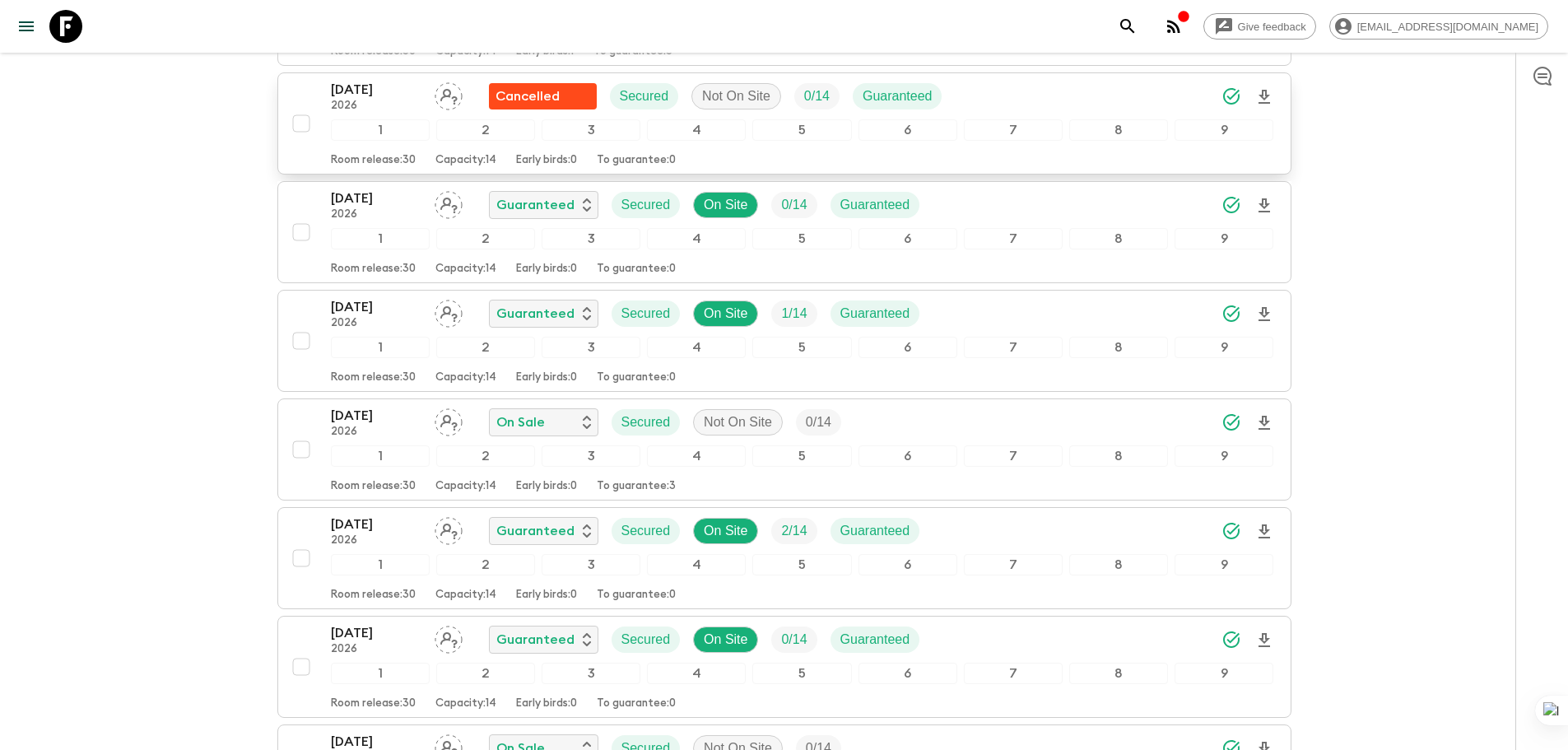
scroll to position [1070, 0]
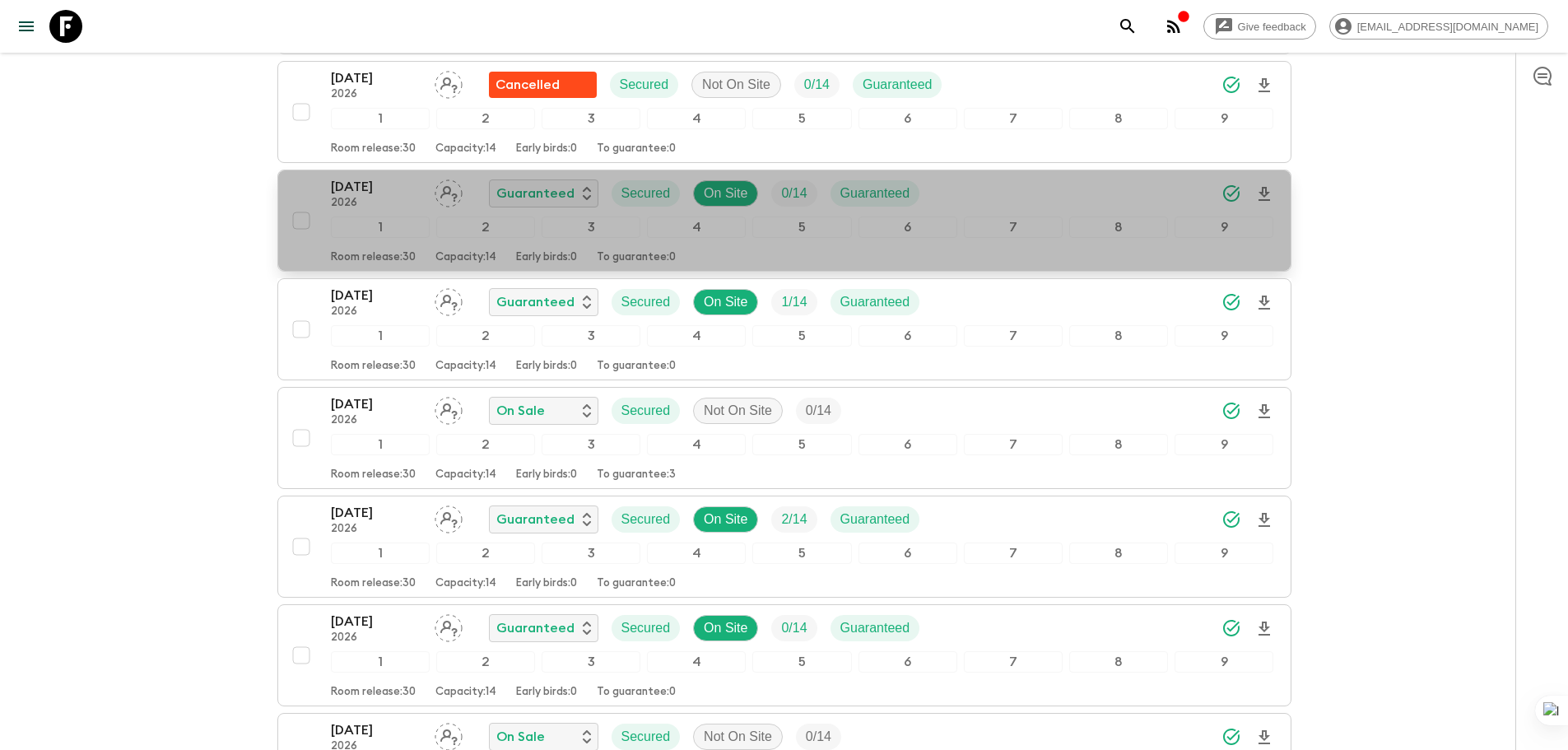
drag, startPoint x: 394, startPoint y: 196, endPoint x: 372, endPoint y: 186, distance: 24.2
click at [372, 186] on p "22 May 2026" at bounding box center [376, 187] width 90 height 20
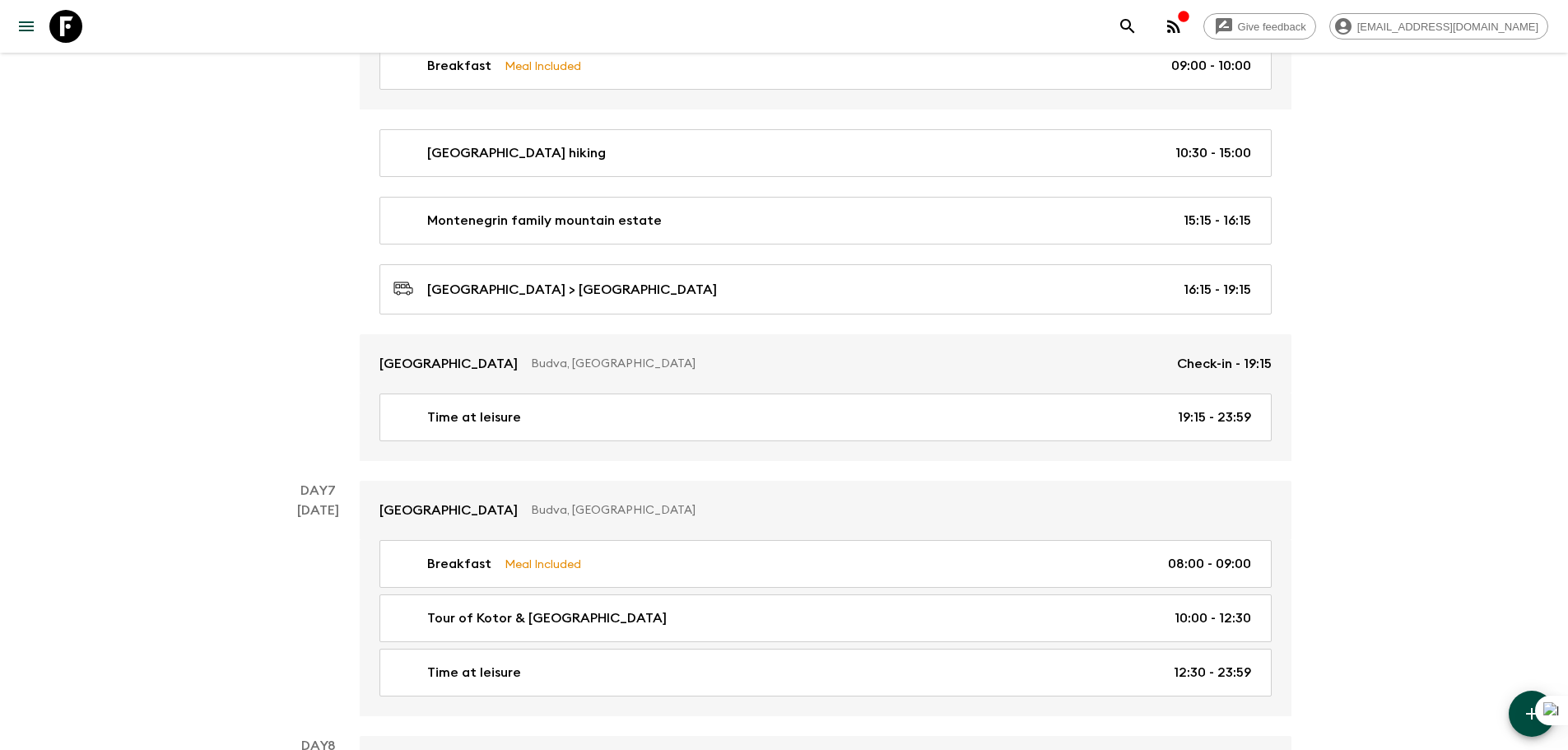
scroll to position [2650, 0]
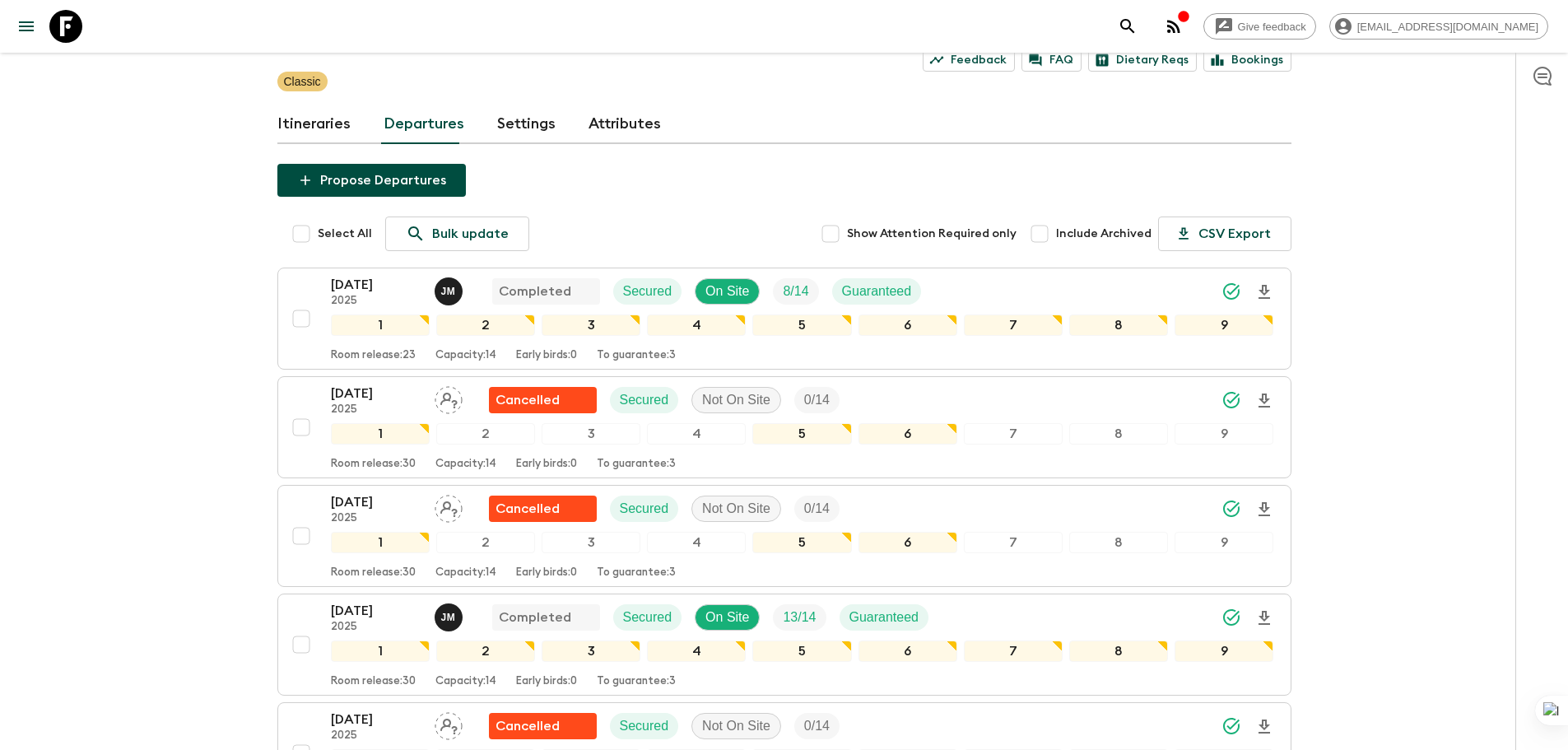
scroll to position [73, 0]
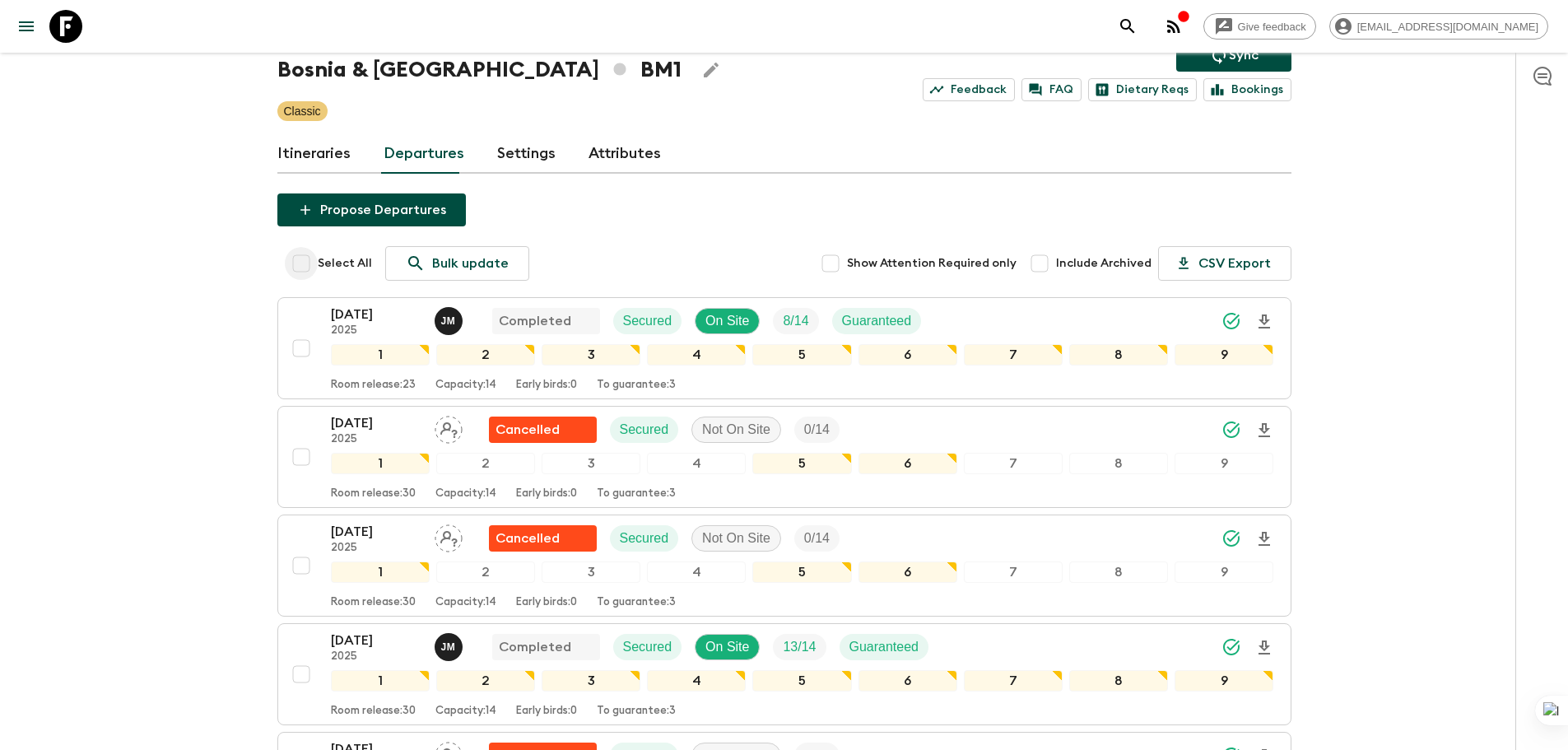
click at [311, 264] on input "Select All" at bounding box center [301, 263] width 33 height 33
checkbox input "true"
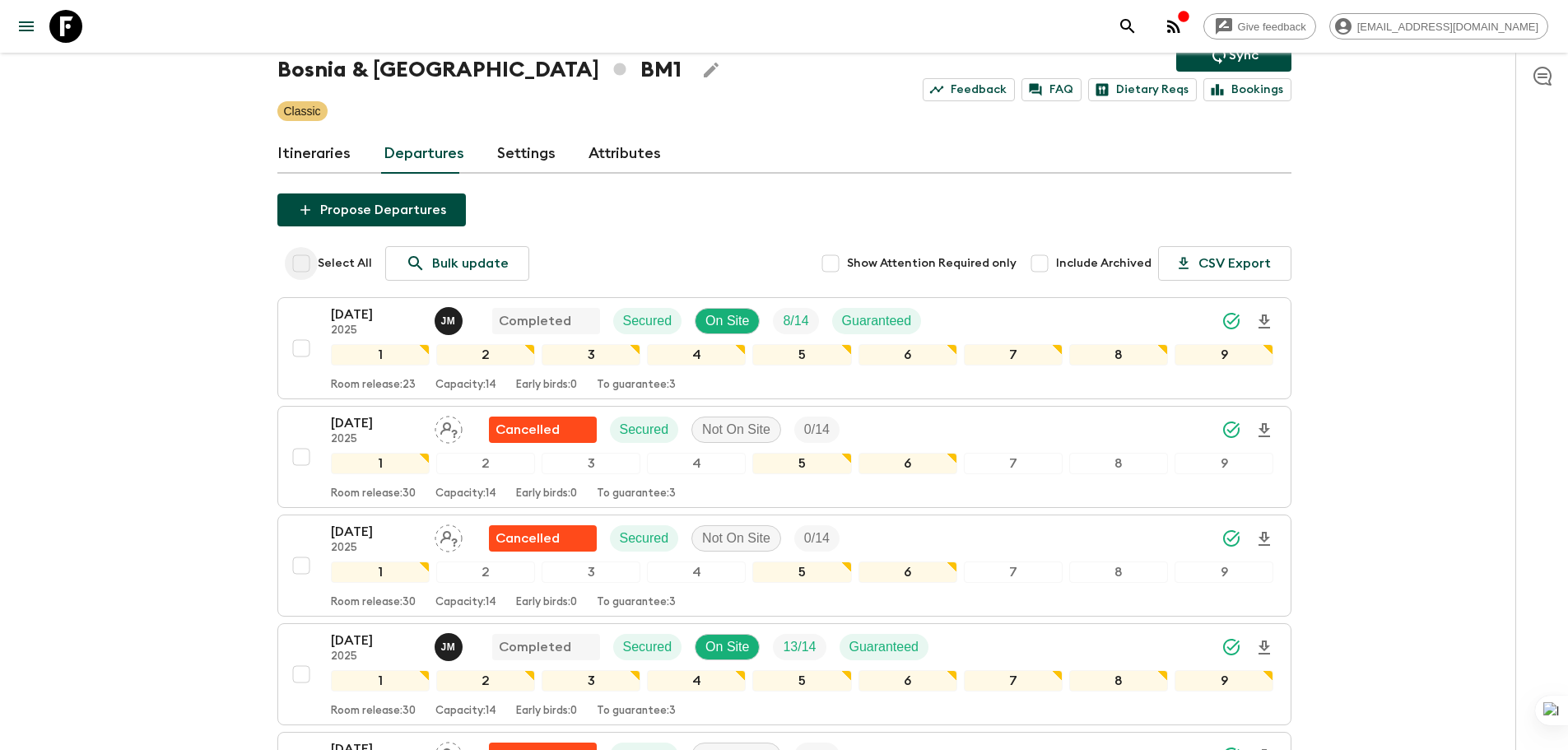
checkbox input "true"
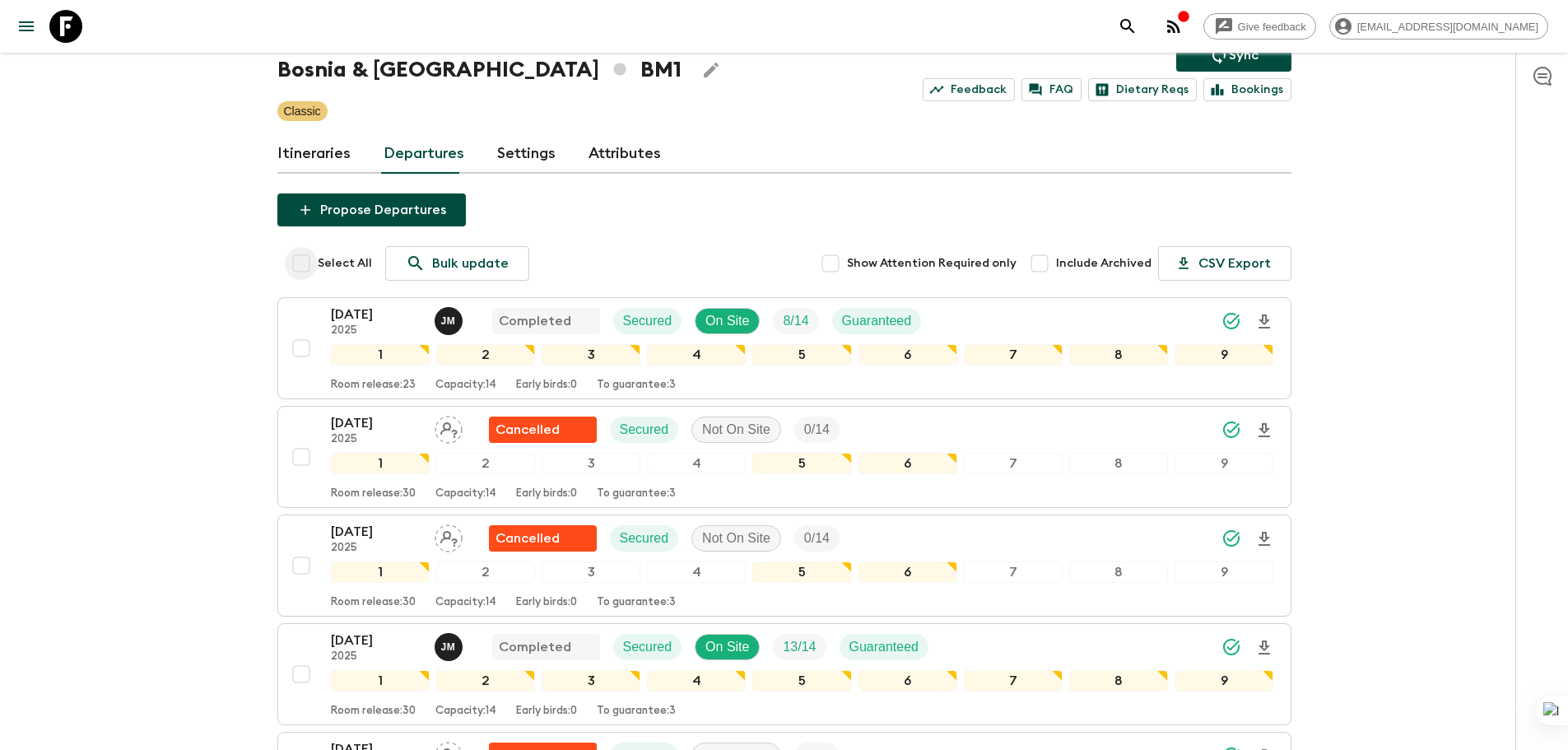
checkbox input "true"
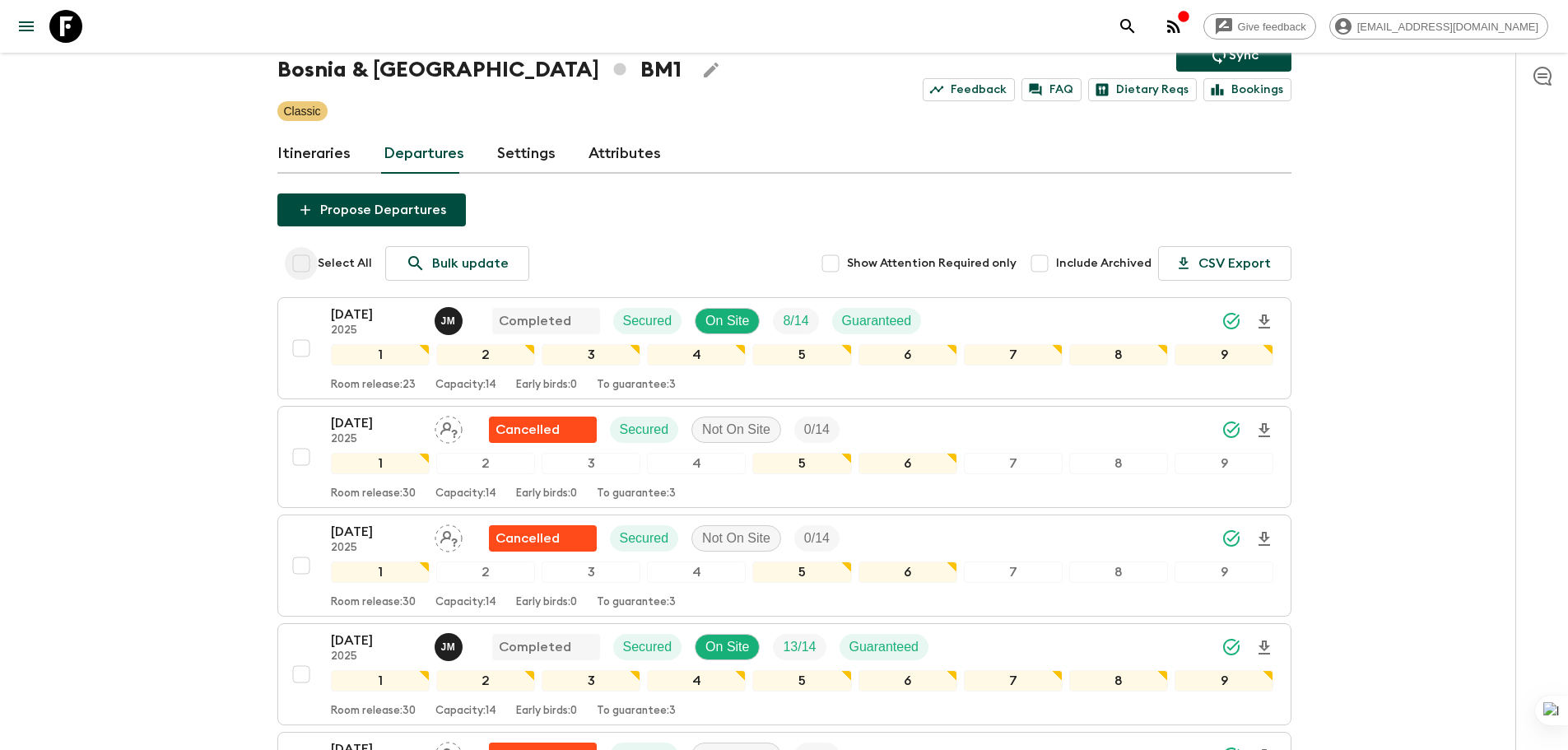
checkbox input "true"
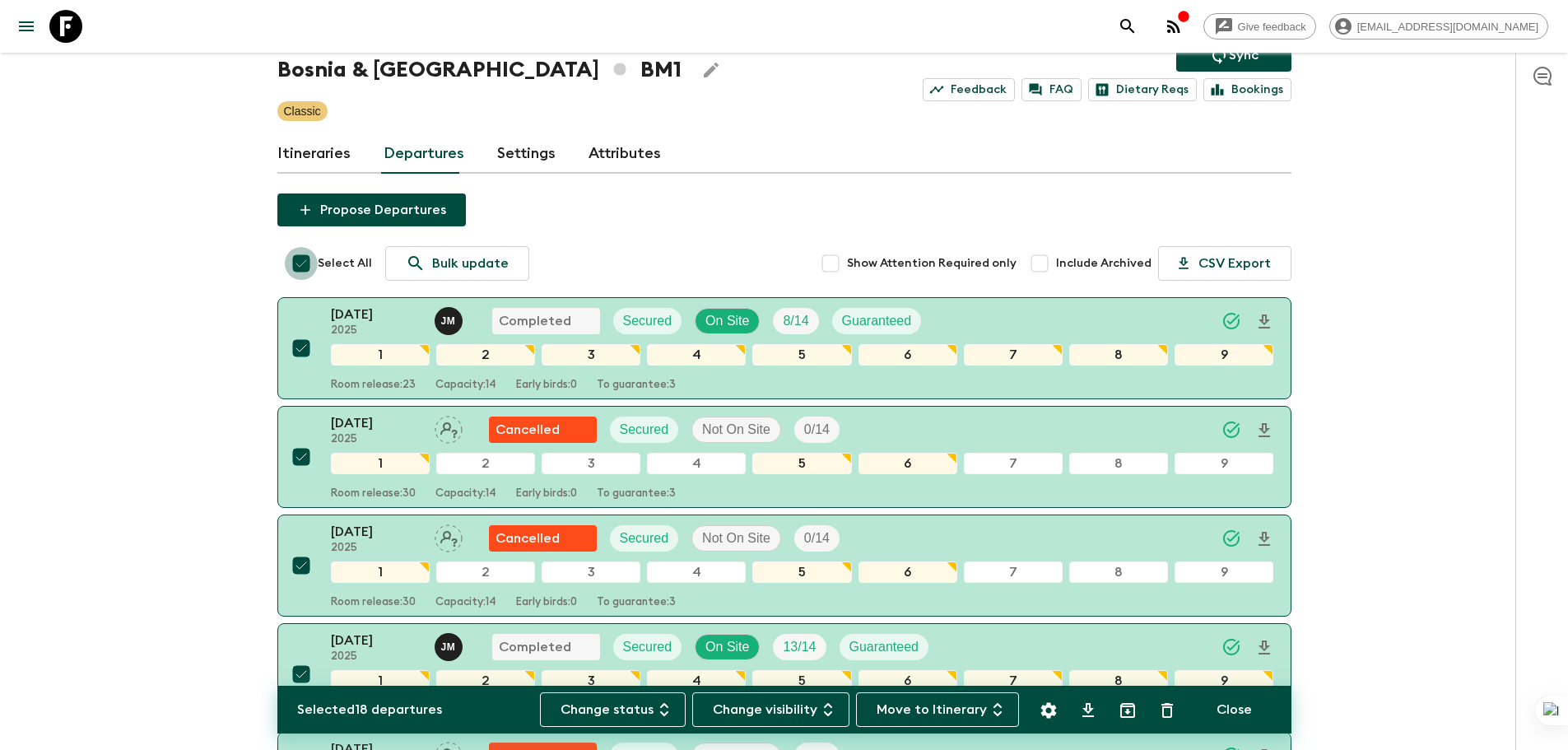
click at [301, 265] on input "Select All" at bounding box center [301, 263] width 33 height 33
checkbox input "false"
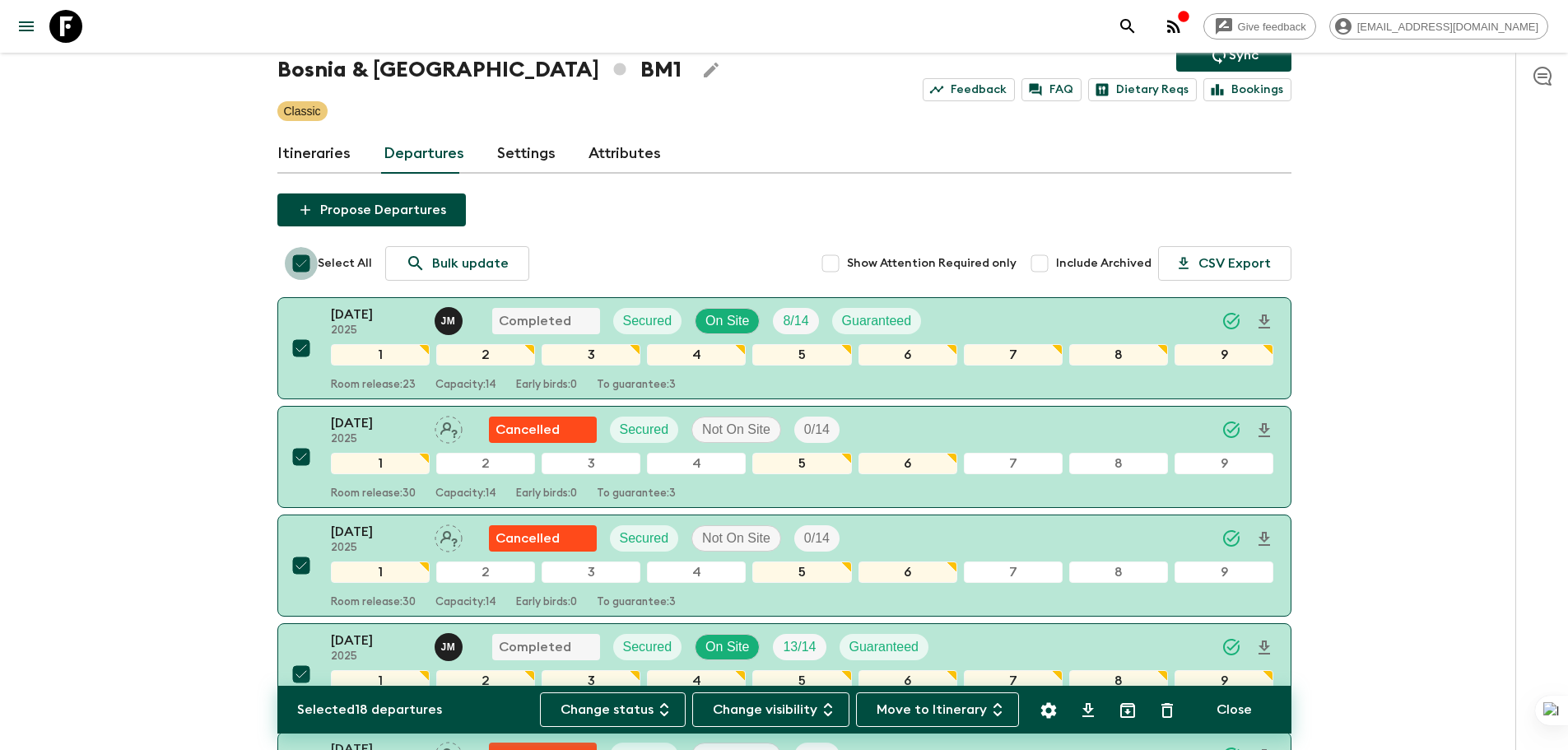
checkbox input "false"
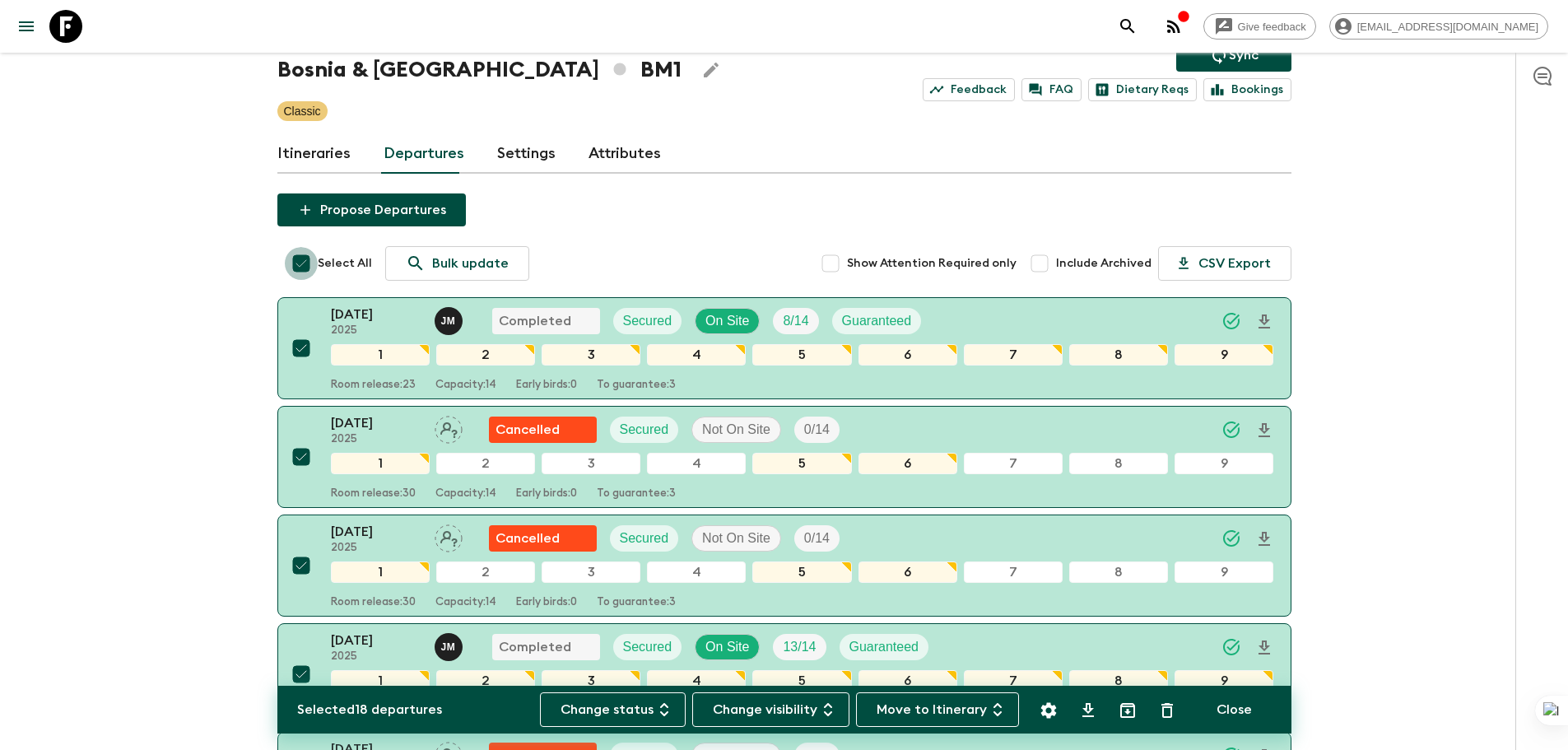
checkbox input "false"
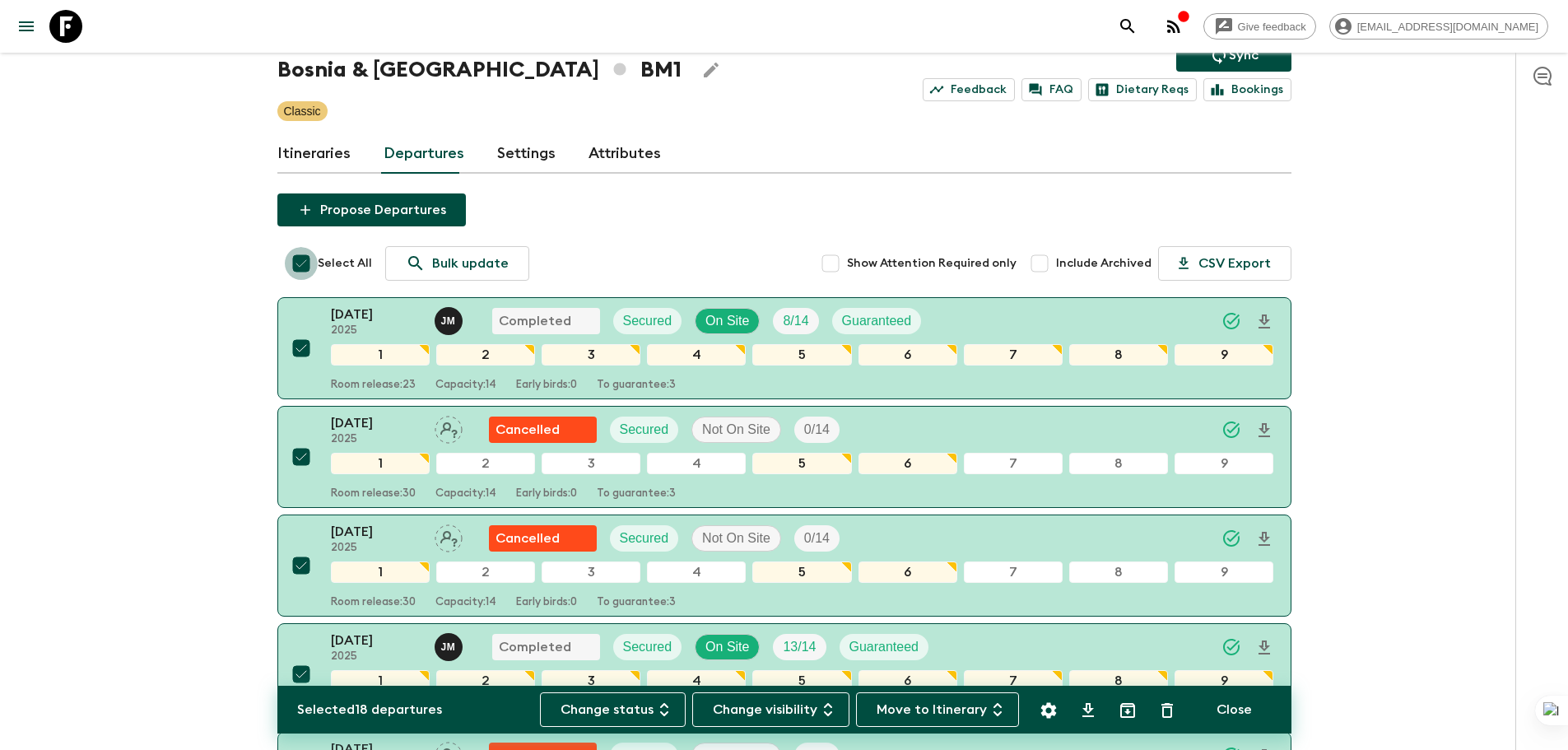
checkbox input "false"
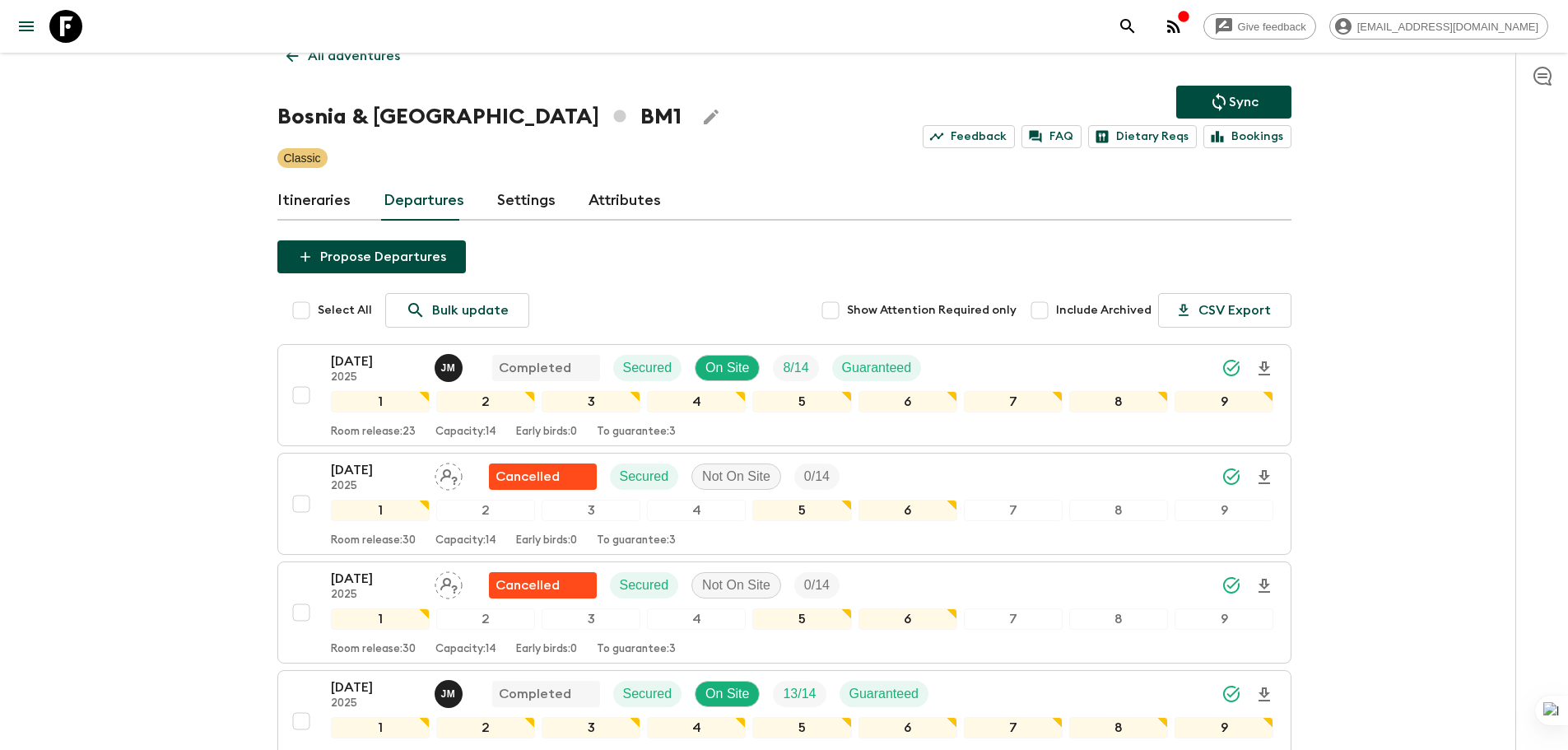
scroll to position [0, 0]
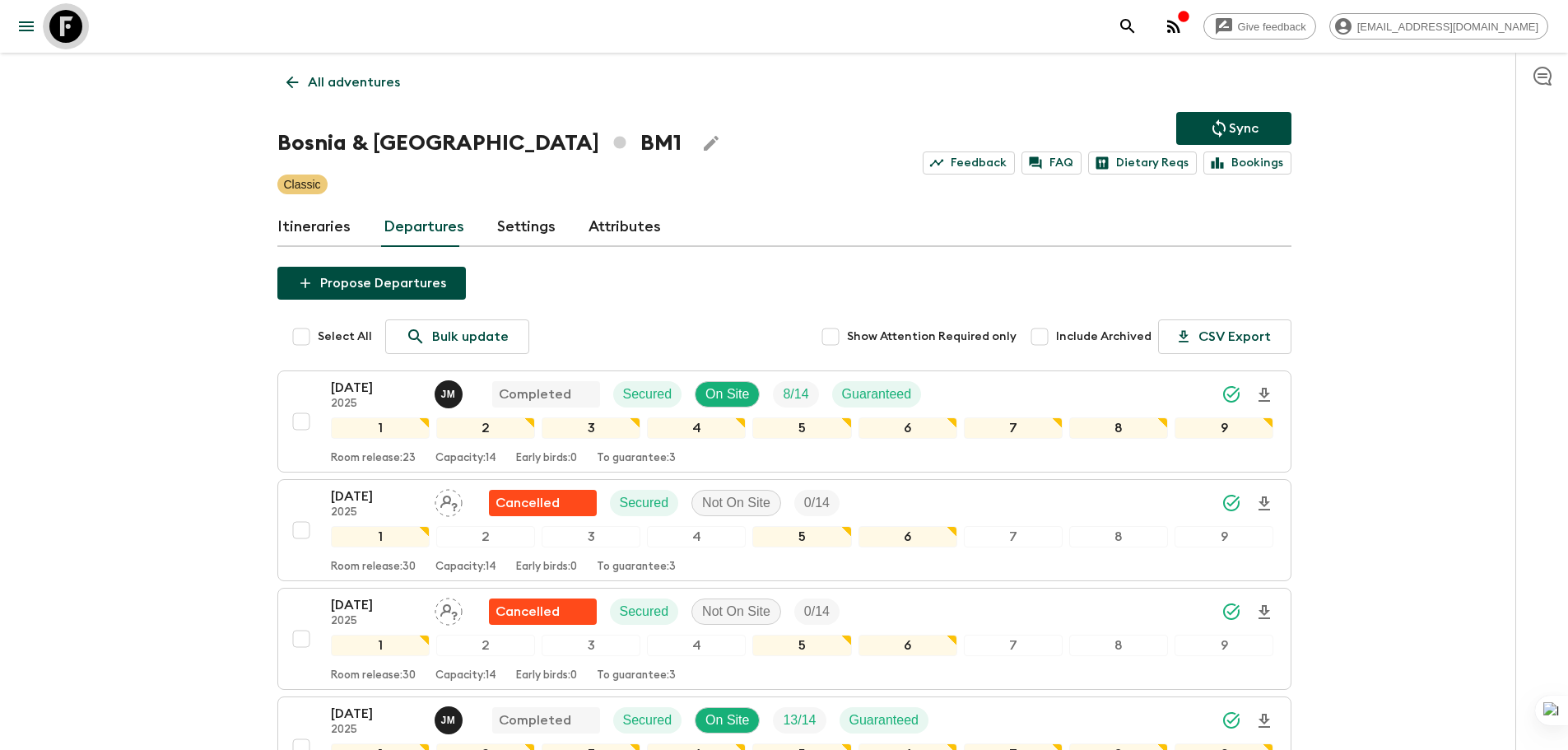
click at [68, 33] on icon at bounding box center [66, 26] width 33 height 33
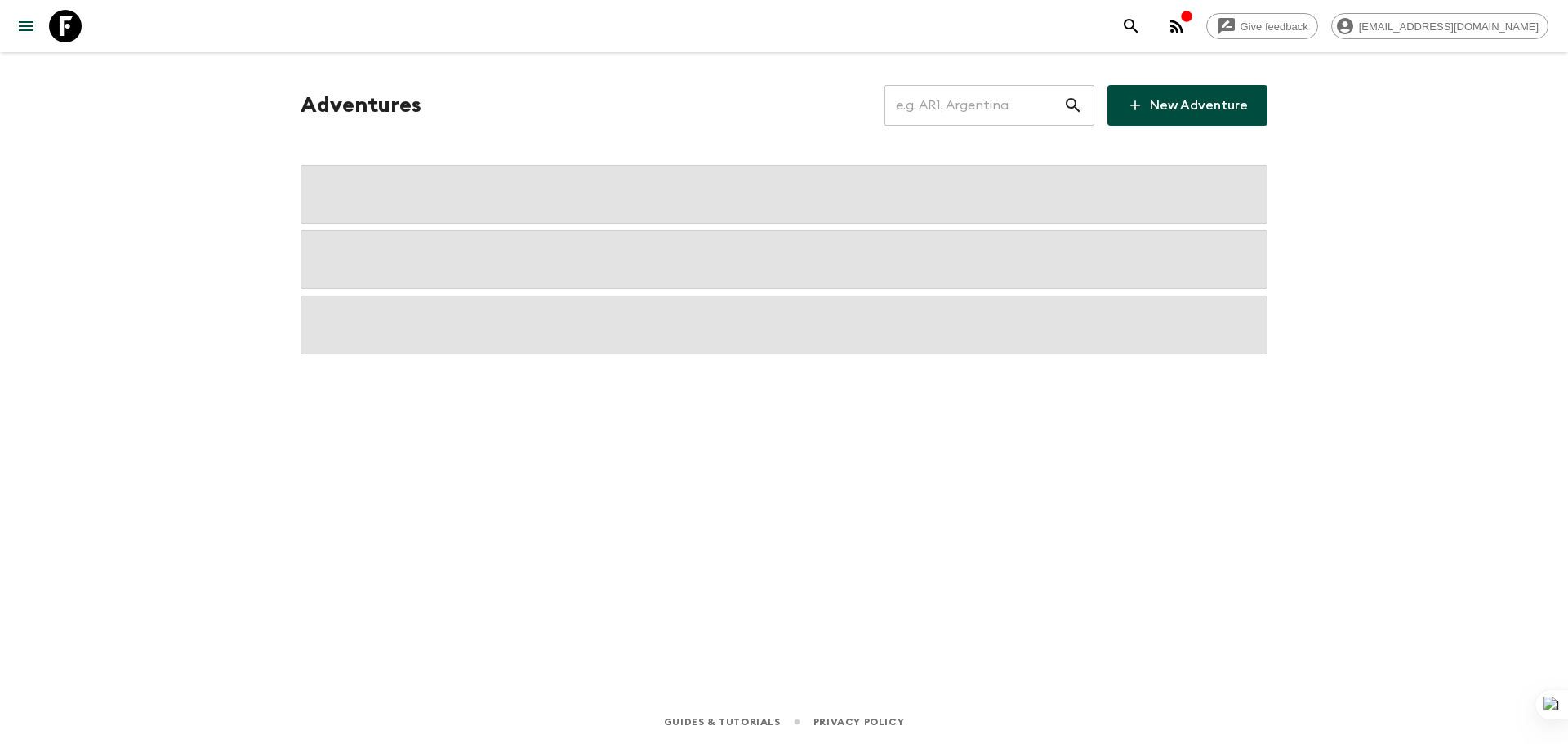
click at [1029, 106] on input "text" at bounding box center [975, 105] width 179 height 46
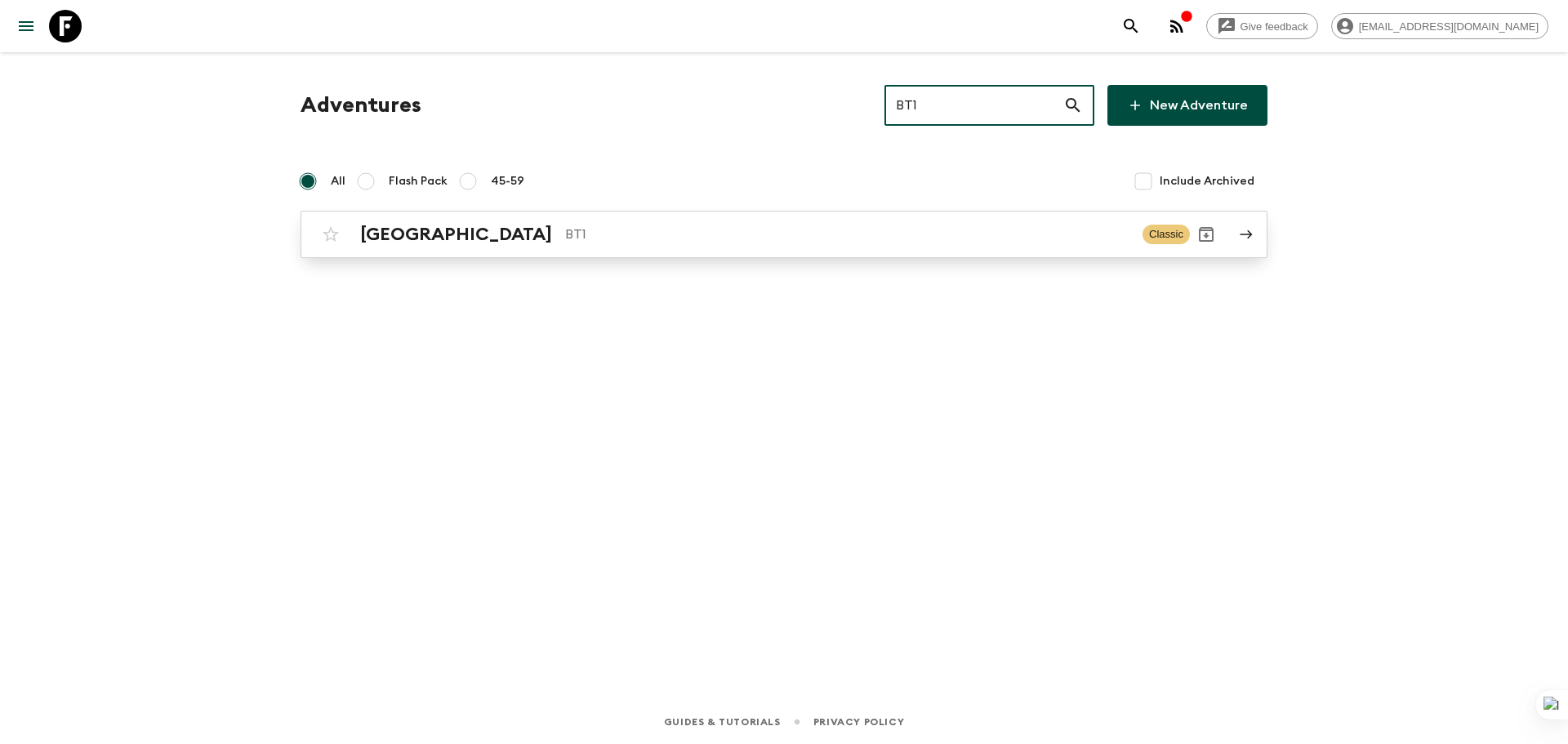
type input "BT1"
click at [936, 225] on p "BT1" at bounding box center [848, 235] width 565 height 20
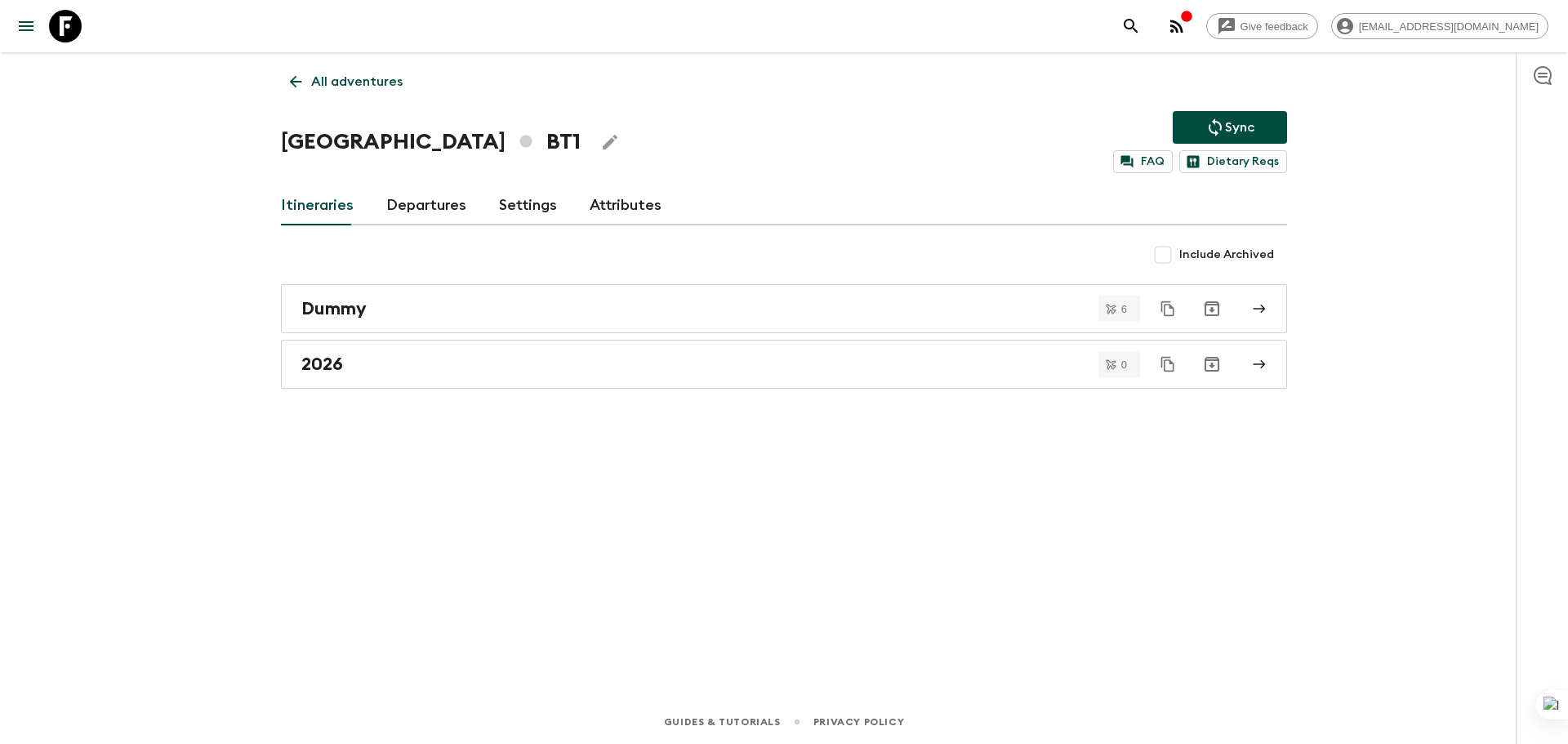
click at [421, 216] on link "Departures" at bounding box center [426, 206] width 80 height 39
